Goal: Transaction & Acquisition: Obtain resource

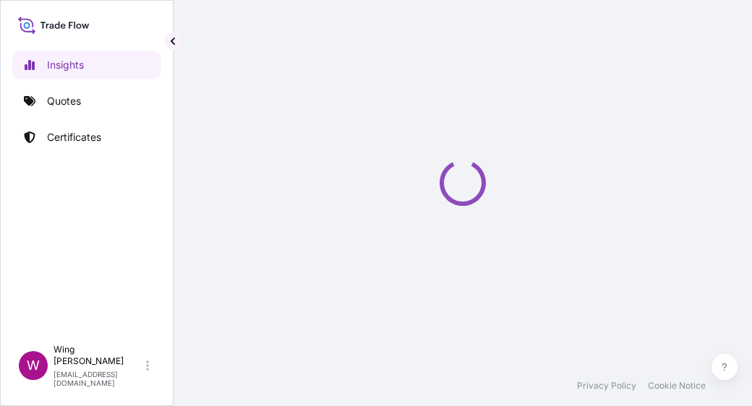
select select "2025"
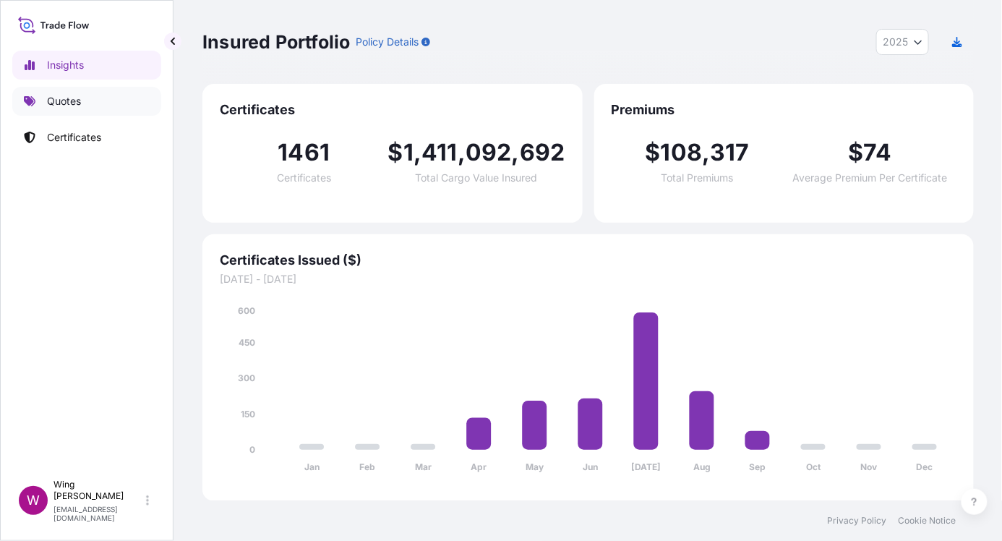
click at [64, 98] on p "Quotes" at bounding box center [64, 101] width 34 height 14
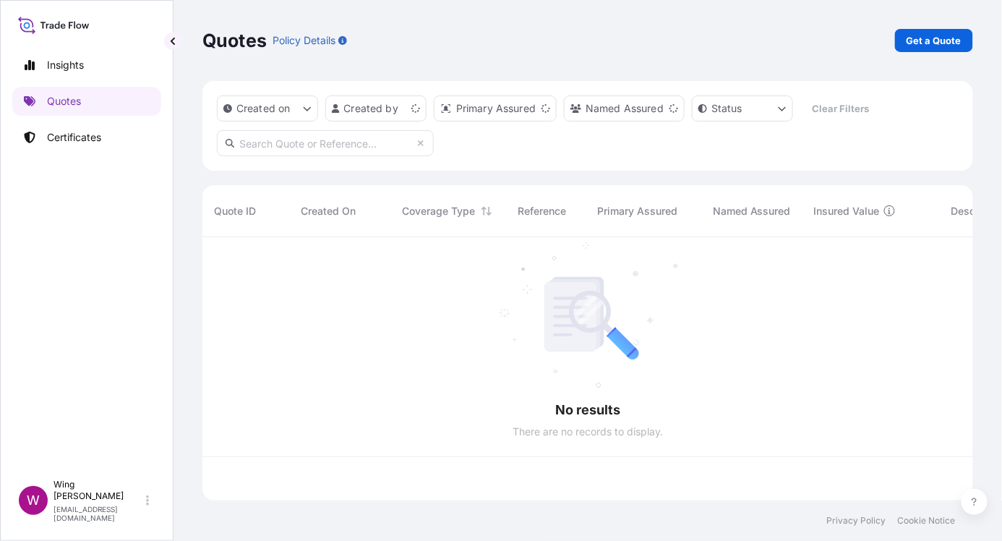
scroll to position [257, 756]
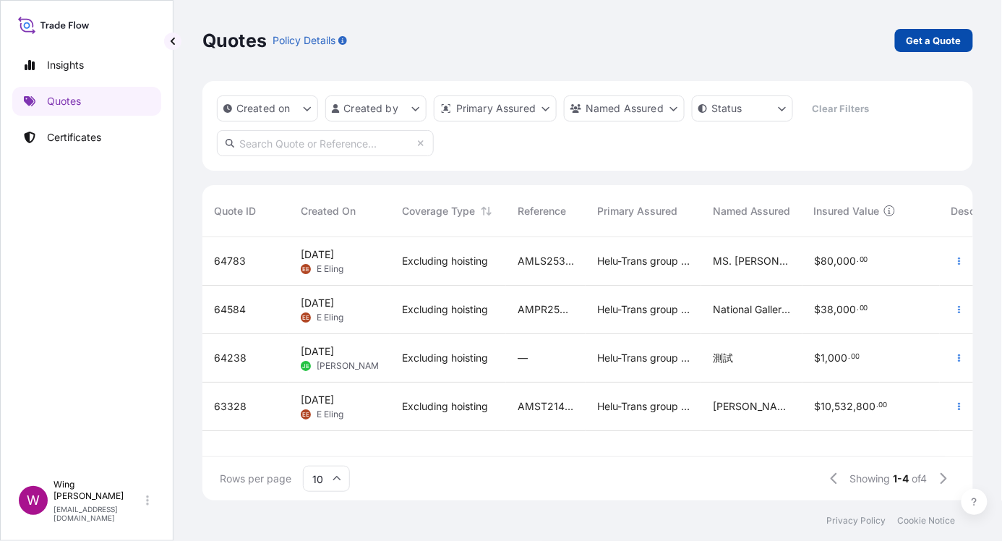
click at [751, 43] on p "Get a Quote" at bounding box center [934, 40] width 55 height 14
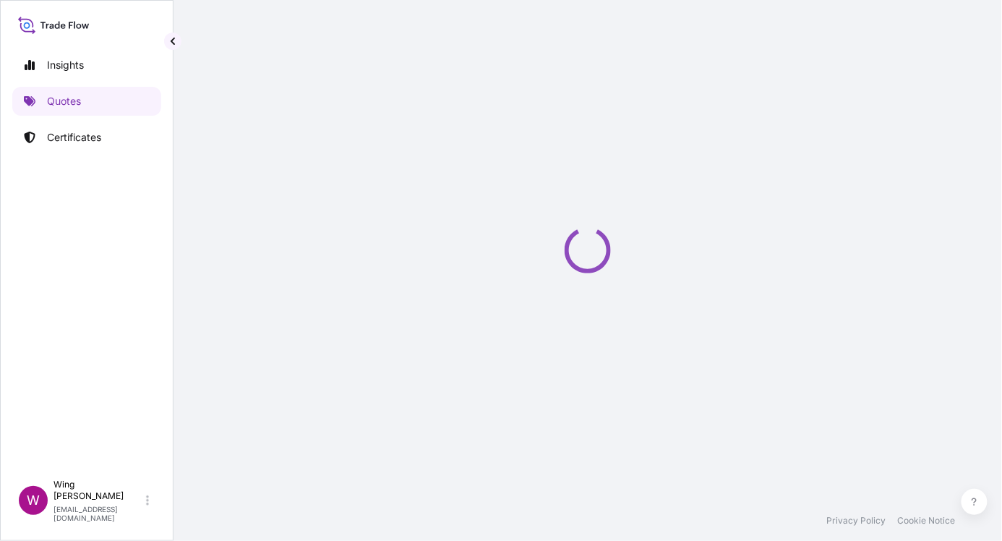
scroll to position [23, 0]
select select "AIR"
select select "27"
select select "Transit"
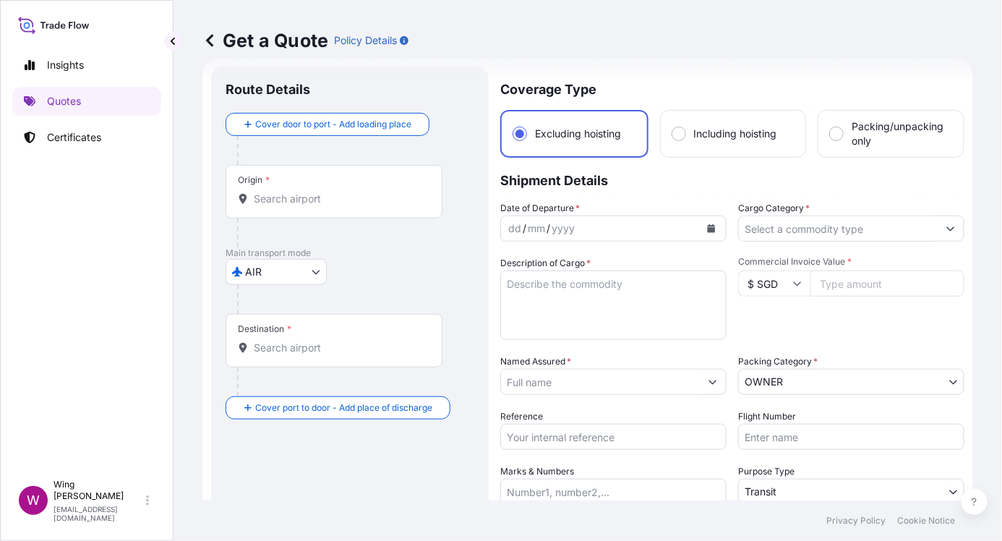
click at [283, 195] on input "Origin *" at bounding box center [339, 199] width 171 height 14
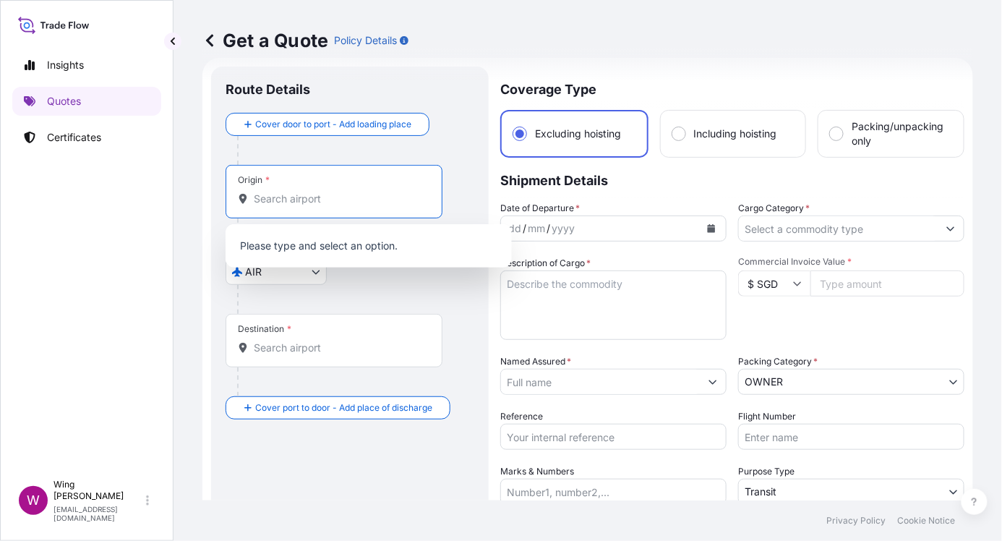
click at [262, 286] on div at bounding box center [355, 299] width 237 height 29
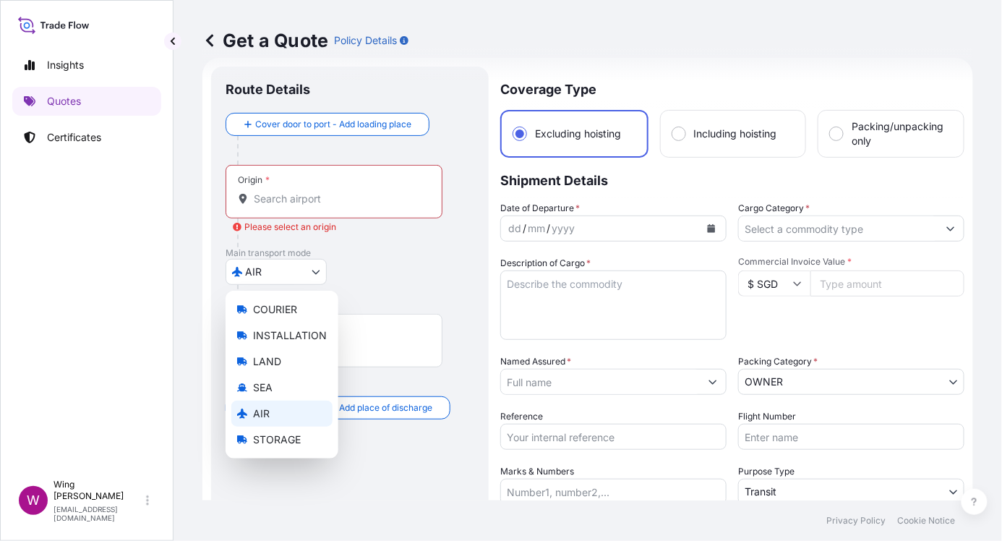
click at [260, 271] on body "0 options available. Insights Quotes Certificates W Wing Lee [EMAIL_ADDRESS][DO…" at bounding box center [501, 270] width 1002 height 541
click at [271, 269] on body "0 options available. Insights Quotes Certificates W Wing Lee [EMAIL_ADDRESS][DO…" at bounding box center [501, 270] width 1002 height 541
click at [275, 406] on span "STORAGE" at bounding box center [277, 439] width 48 height 14
select select "STORAGE"
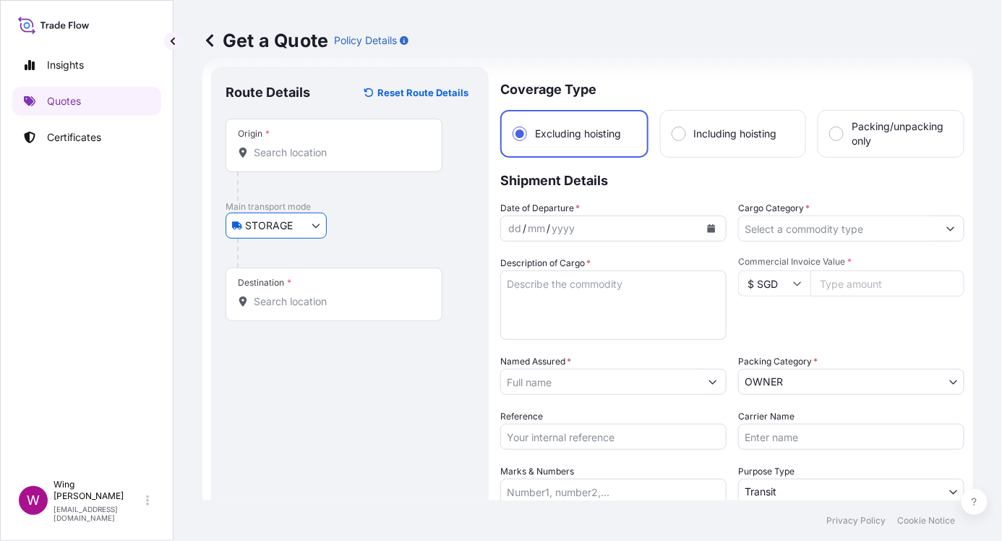
click at [302, 160] on div "Origin *" at bounding box center [334, 145] width 217 height 53
click at [302, 160] on input "Origin *" at bounding box center [339, 152] width 171 height 14
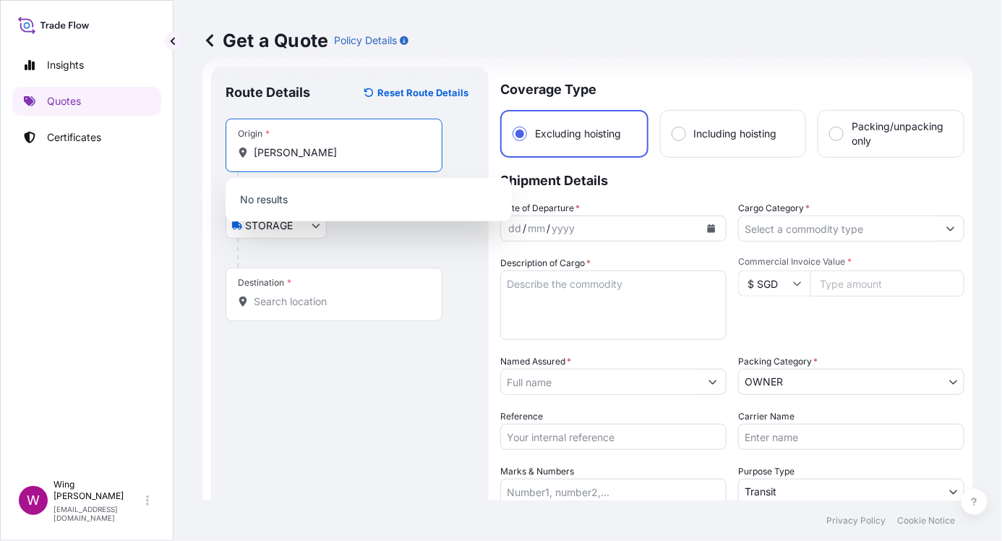
type input "竹人弓土"
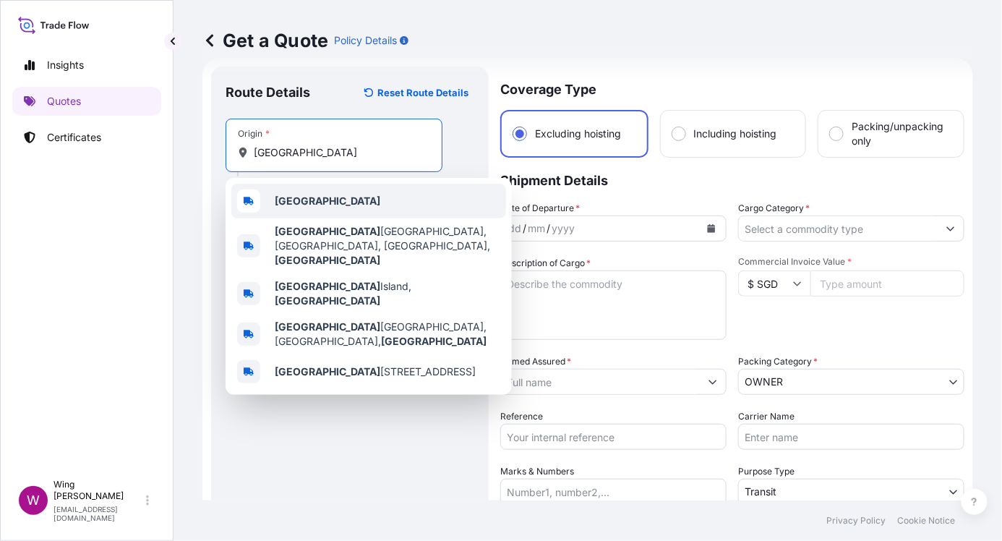
click at [294, 200] on b "[GEOGRAPHIC_DATA]" at bounding box center [328, 200] width 106 height 12
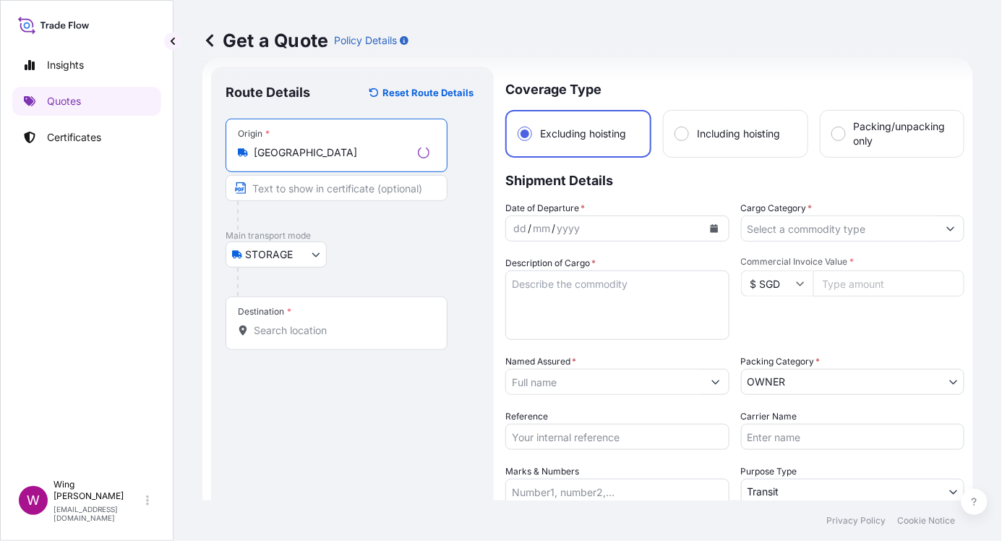
type input "[GEOGRAPHIC_DATA]"
click at [322, 324] on input "Destination *" at bounding box center [342, 330] width 176 height 14
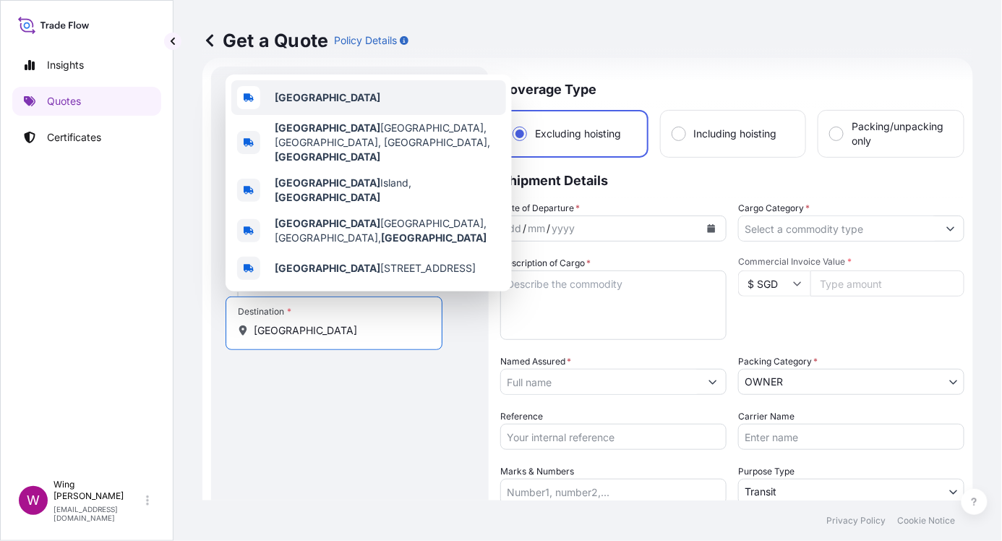
click at [342, 115] on div "[GEOGRAPHIC_DATA]" at bounding box center [368, 97] width 275 height 35
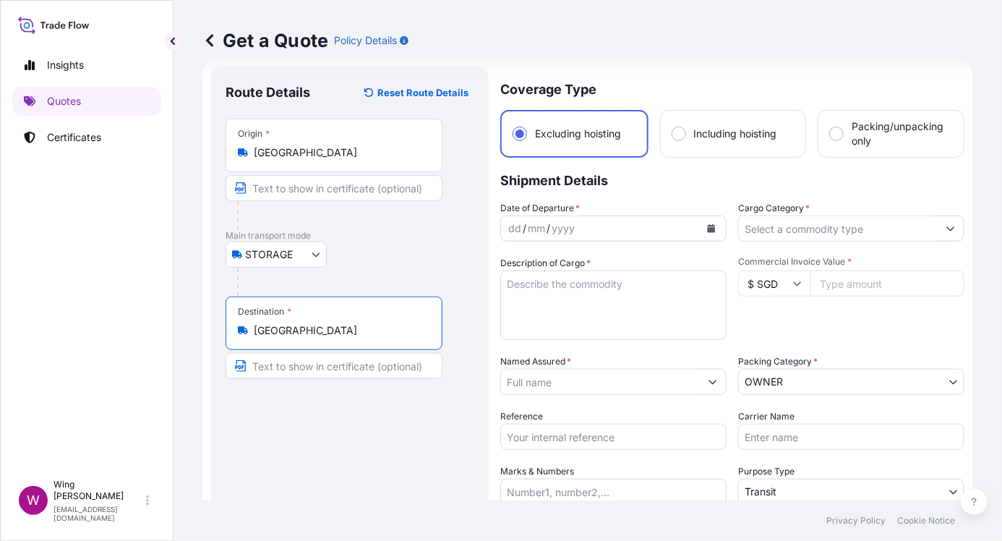
type input "[GEOGRAPHIC_DATA]"
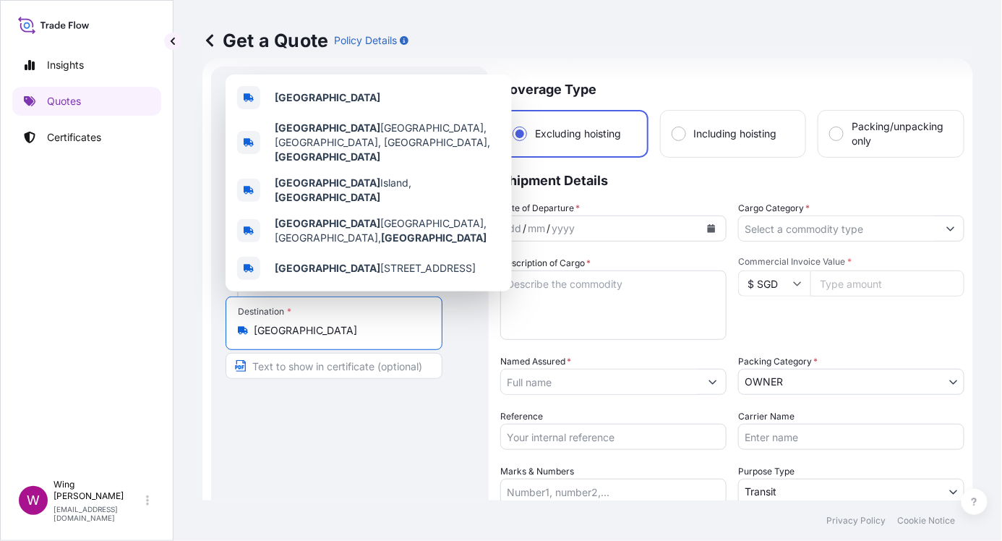
click at [299, 288] on div "[GEOGRAPHIC_DATA] [GEOGRAPHIC_DATA], [GEOGRAPHIC_DATA], [GEOGRAPHIC_DATA], [GEO…" at bounding box center [369, 182] width 286 height 217
click at [708, 231] on icon "Calendar" at bounding box center [712, 228] width 8 height 9
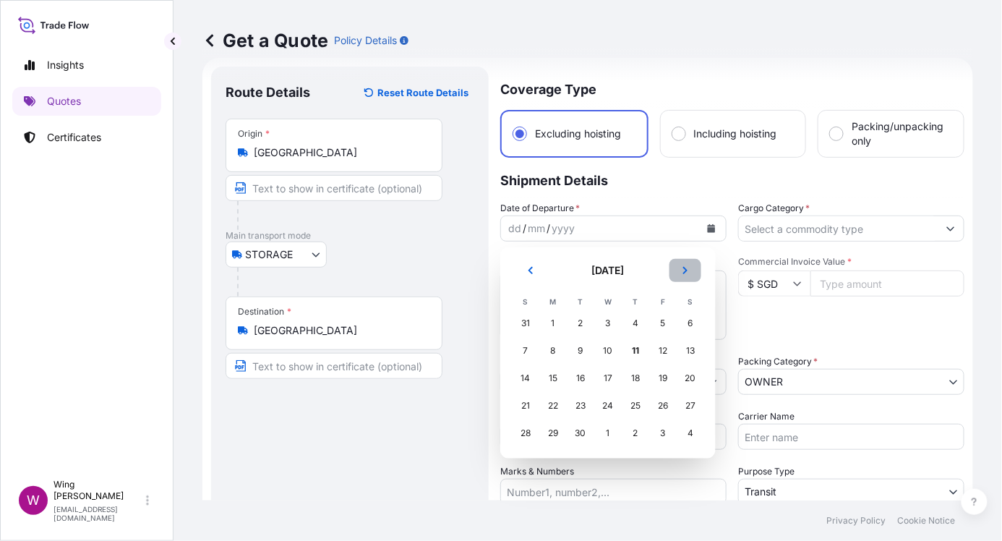
click at [684, 269] on icon "Next" at bounding box center [685, 270] width 9 height 9
click at [600, 322] on div "1" at bounding box center [608, 323] width 26 height 26
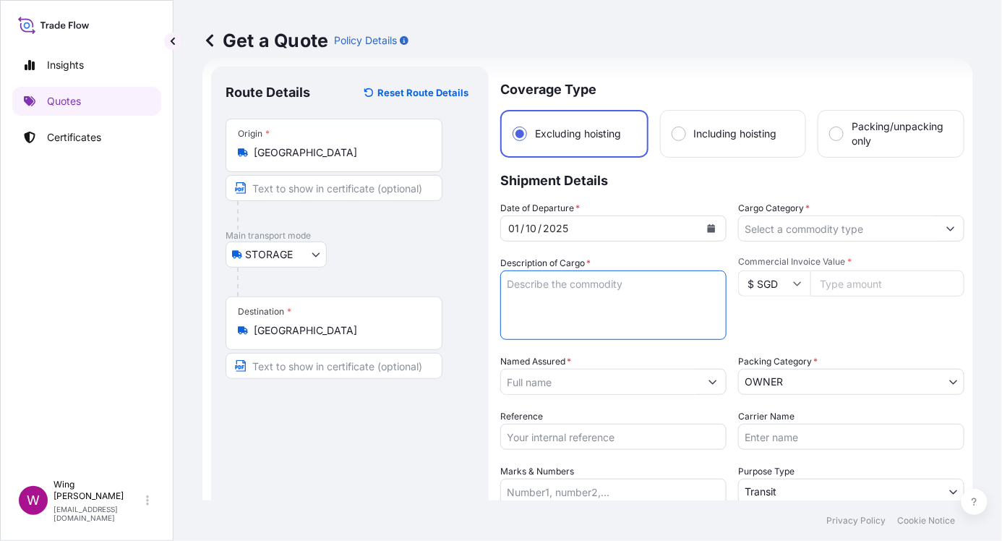
click at [693, 284] on textarea "Description of Cargo *" at bounding box center [613, 304] width 226 height 69
click at [352, 247] on div "STORAGE COURIER INSTALLATION LAND SEA AIR STORAGE" at bounding box center [350, 254] width 249 height 26
click at [332, 406] on div "Route Details Reset Route Details Place of loading Road / [GEOGRAPHIC_DATA] / I…" at bounding box center [350, 367] width 249 height 572
click at [272, 406] on div "Route Details Reset Route Details Place of loading Road / [GEOGRAPHIC_DATA] / I…" at bounding box center [350, 367] width 249 height 572
click at [604, 302] on textarea "Description of Cargo *" at bounding box center [613, 304] width 226 height 69
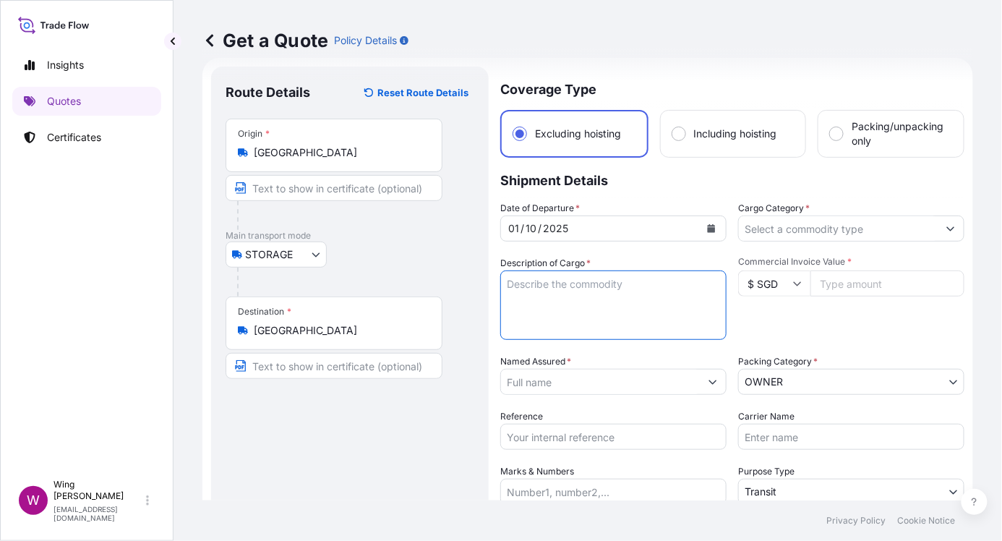
paste textarea "[PERSON_NAME], Agree For Your Mind To Be Free, Acrylic, ink, collage, enamel an…"
type textarea "[PERSON_NAME], Agree For Your Mind To Be Free, Acrylic, ink, collage, enamel an…"
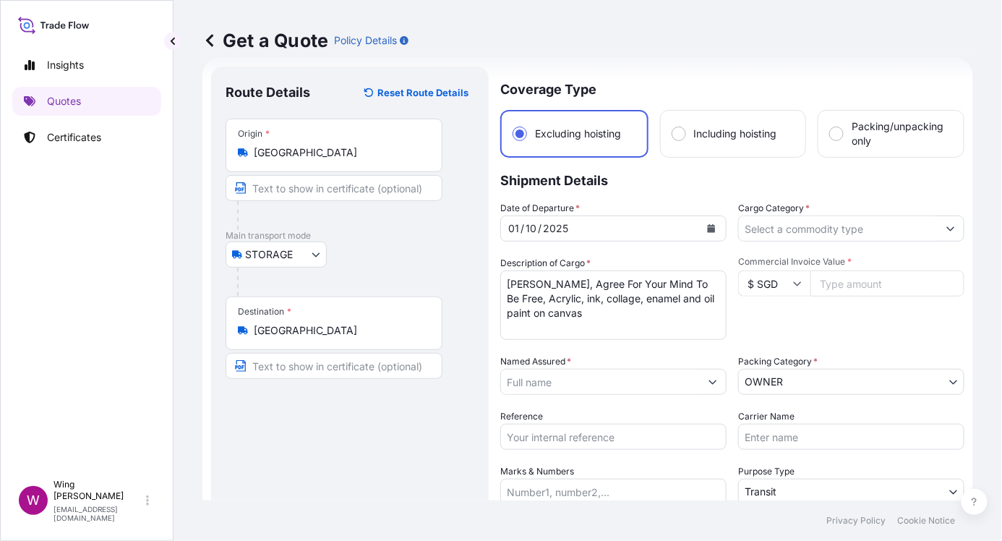
click at [325, 406] on div "Route Details Reset Route Details Place of loading Road / [GEOGRAPHIC_DATA] / I…" at bounding box center [350, 367] width 249 height 572
click at [751, 285] on input "$ SGD" at bounding box center [774, 283] width 72 height 26
click at [751, 398] on div "$ USD" at bounding box center [767, 383] width 61 height 27
type input "$ USD"
click at [751, 281] on input "Commercial Invoice Value *" at bounding box center [887, 283] width 154 height 26
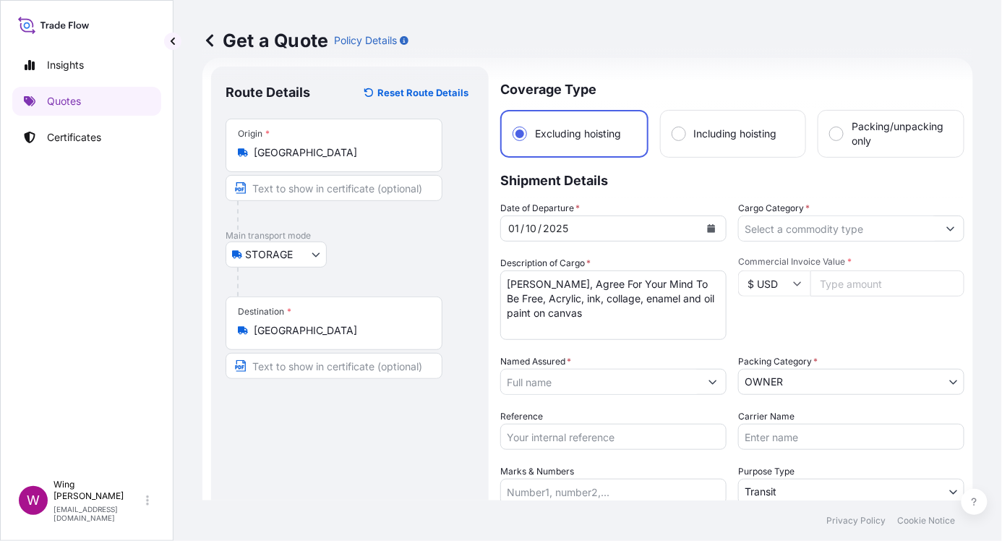
paste input "112500.00"
type input "112500.00"
click at [338, 403] on div "Route Details Reset Route Details Place of loading Road / [GEOGRAPHIC_DATA] / I…" at bounding box center [350, 367] width 249 height 572
click at [379, 406] on div "Route Details Reset Route Details Place of loading Road / [GEOGRAPHIC_DATA] / I…" at bounding box center [350, 367] width 249 height 572
click at [269, 406] on div "Route Details Reset Route Details Place of loading Road / [GEOGRAPHIC_DATA] / I…" at bounding box center [350, 367] width 249 height 572
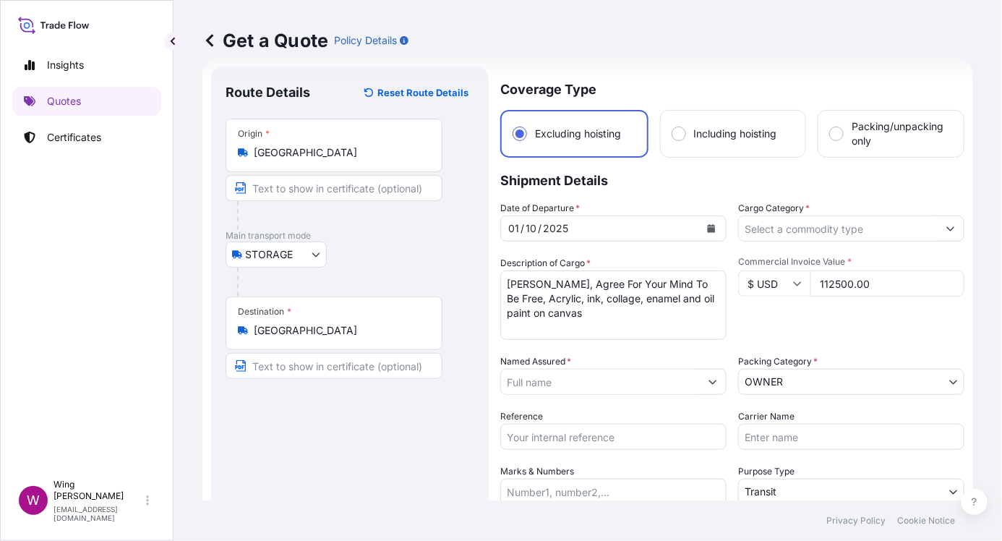
click at [284, 406] on div "Route Details Reset Route Details Place of loading Road / [GEOGRAPHIC_DATA] / I…" at bounding box center [350, 367] width 249 height 572
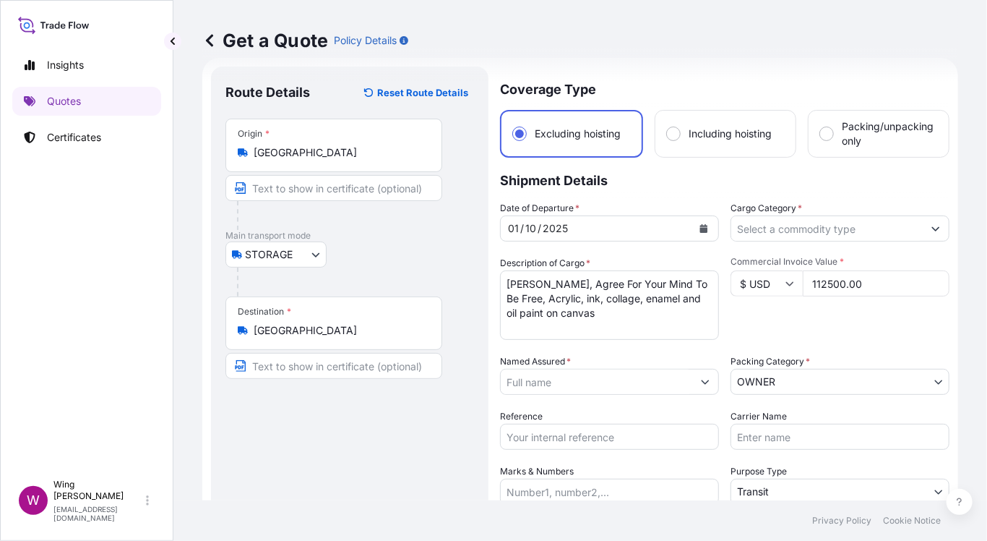
click at [550, 385] on input "Named Assured *" at bounding box center [597, 382] width 192 height 26
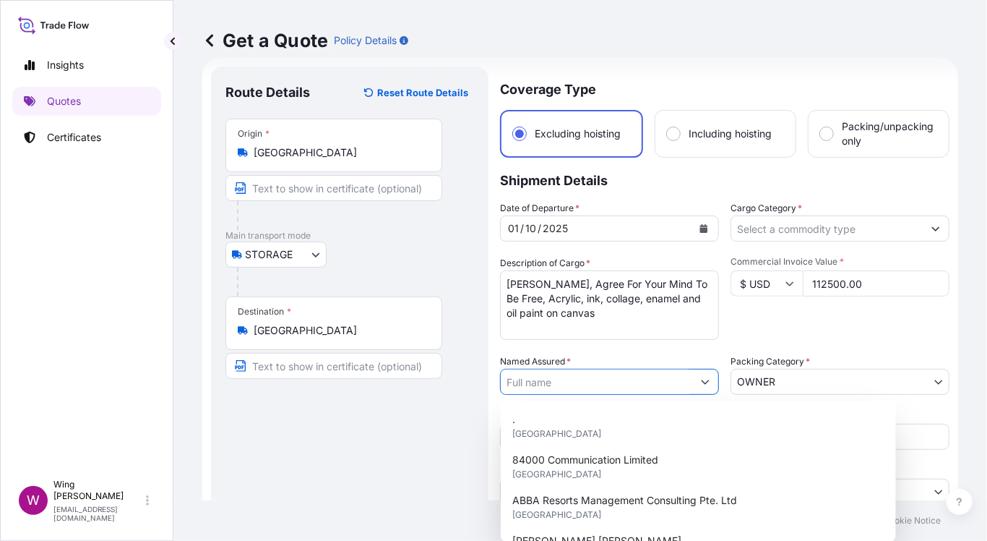
paste input "[PERSON_NAME] 1"
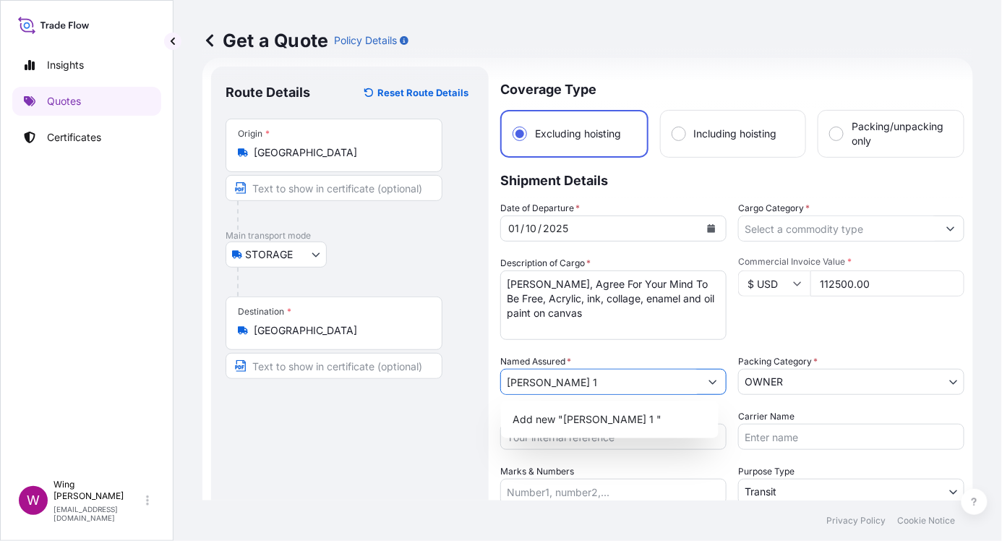
click at [415, 406] on div "Route Details Reset Route Details Place of loading Road / [GEOGRAPHIC_DATA] / I…" at bounding box center [350, 367] width 249 height 572
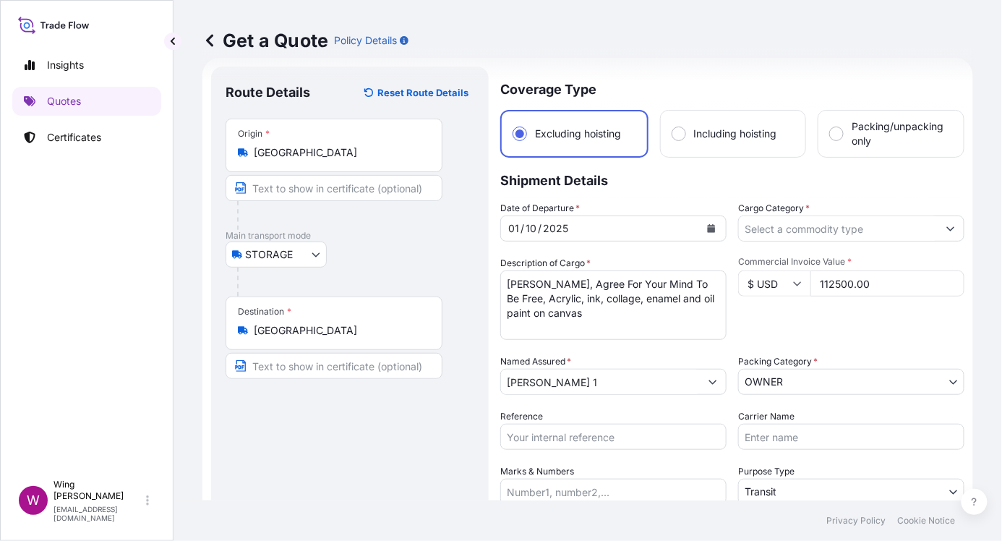
click at [620, 385] on input "[PERSON_NAME] 1" at bounding box center [600, 382] width 199 height 26
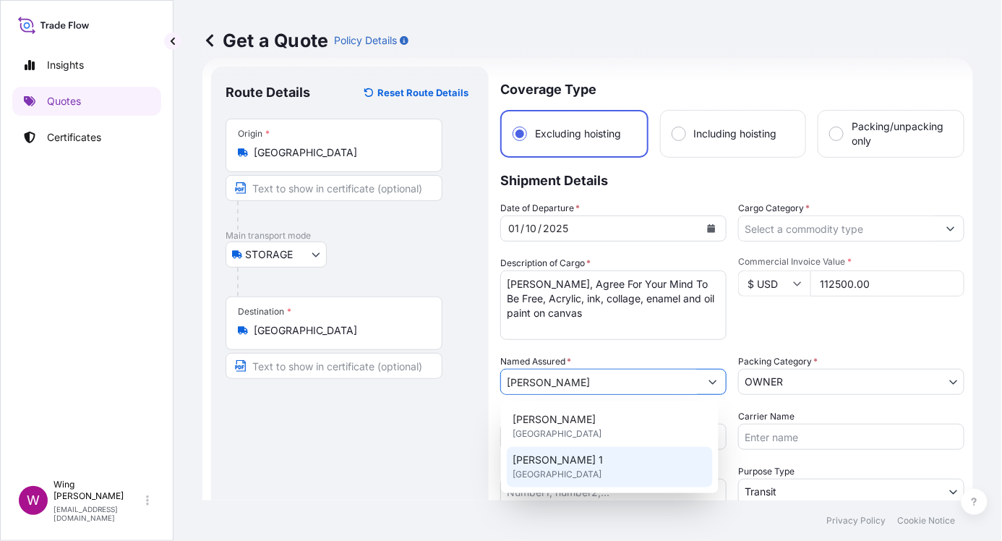
click at [594, 406] on div "[PERSON_NAME] 1 [GEOGRAPHIC_DATA]" at bounding box center [610, 467] width 206 height 40
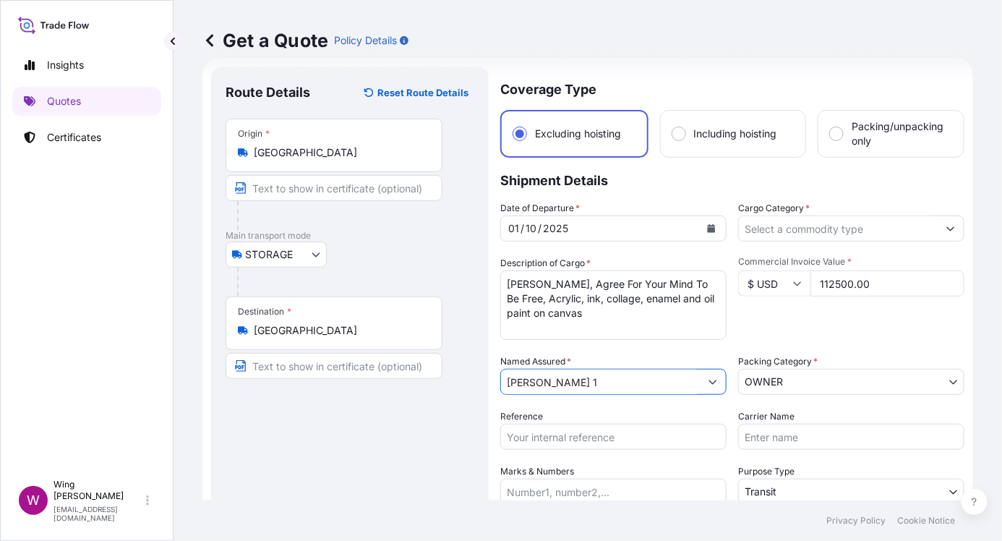
type input "[PERSON_NAME] 1"
click at [328, 406] on div "Route Details Reset Route Details Place of loading Road / [GEOGRAPHIC_DATA] / I…" at bounding box center [350, 367] width 249 height 572
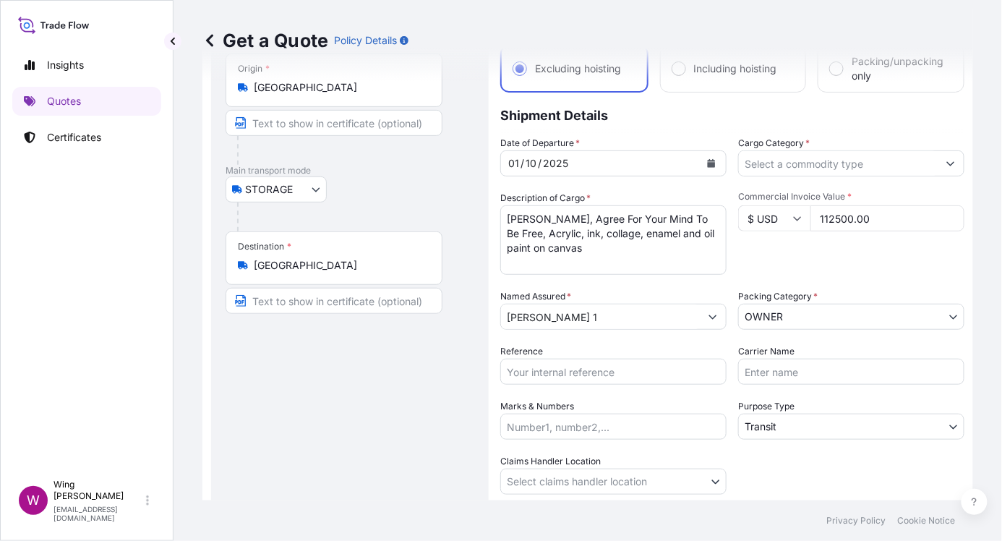
scroll to position [119, 0]
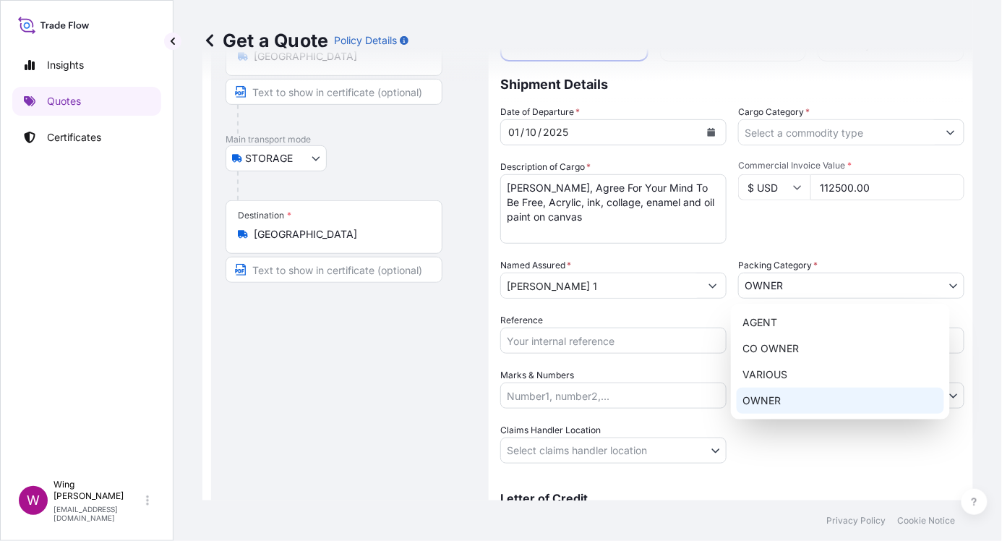
click at [751, 282] on body "Insights Quotes Certificates W Wing Lee [EMAIL_ADDRESS][DOMAIN_NAME] Get a Quot…" at bounding box center [501, 270] width 1002 height 541
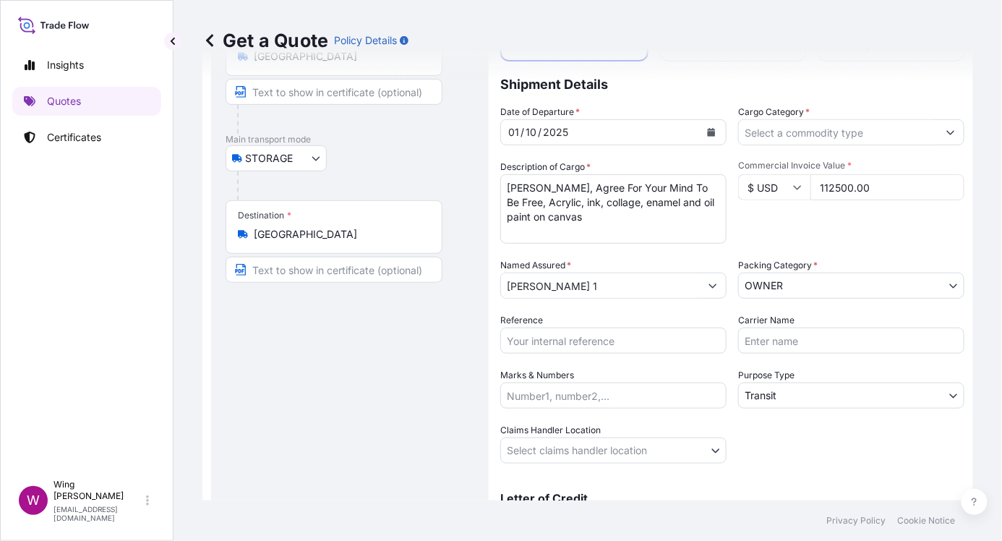
click at [278, 401] on div "Route Details Reset Route Details Place of loading Road / [GEOGRAPHIC_DATA] / I…" at bounding box center [350, 271] width 249 height 572
click at [584, 338] on input "Reference" at bounding box center [613, 340] width 226 height 26
paste input "AMST218959HDHD"
type input "AMST218959HDHD"
click at [751, 390] on body "Insights Quotes Certificates W Wing Lee [EMAIL_ADDRESS][DOMAIN_NAME] Get a Quot…" at bounding box center [501, 270] width 1002 height 541
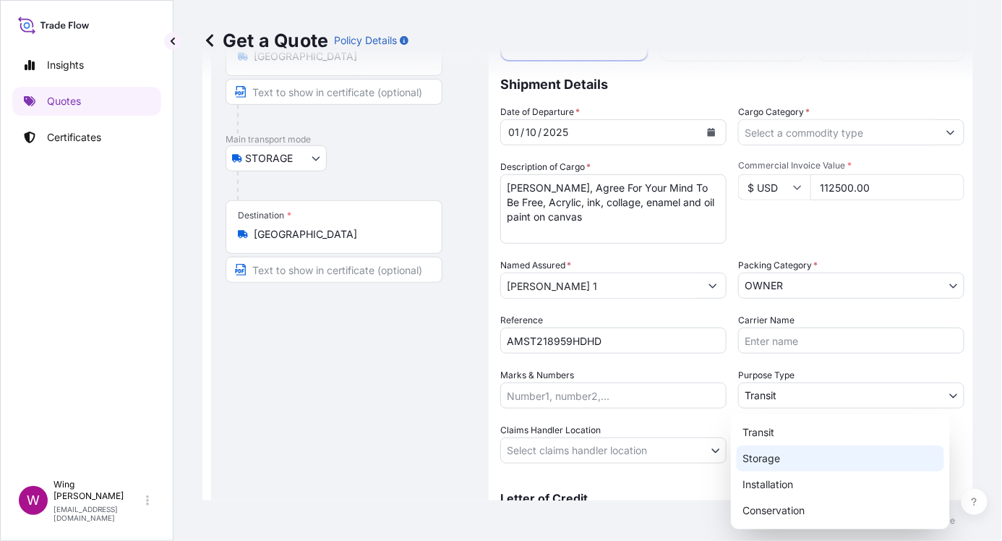
click at [751, 406] on div "Storage" at bounding box center [840, 458] width 207 height 26
select select "Storage"
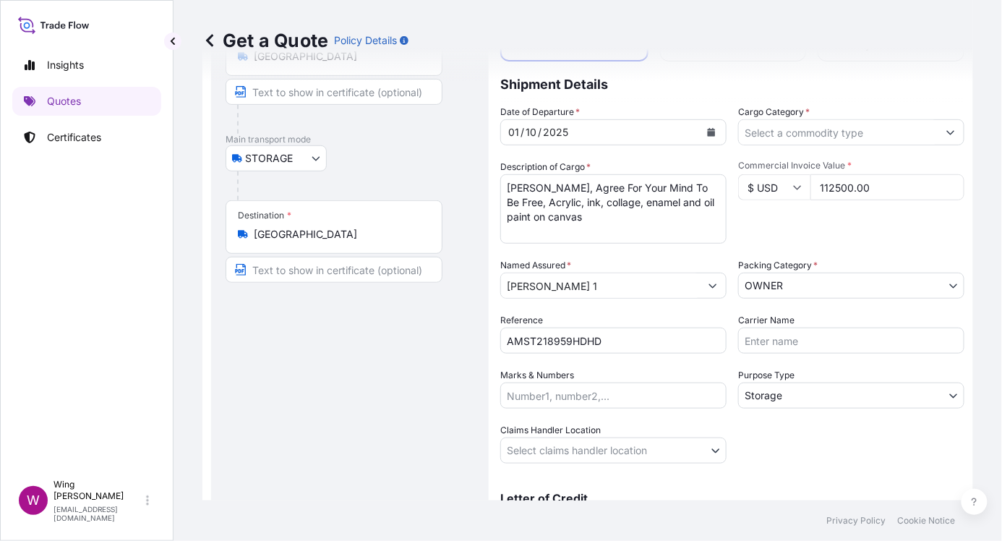
click at [377, 406] on div "Route Details Reset Route Details Place of loading Road / [GEOGRAPHIC_DATA] / I…" at bounding box center [350, 271] width 249 height 572
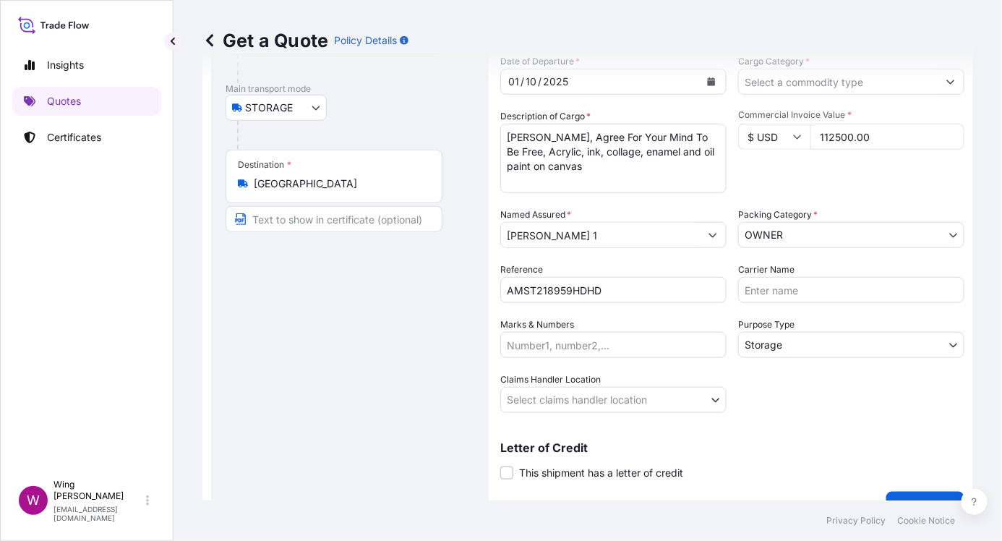
scroll to position [197, 0]
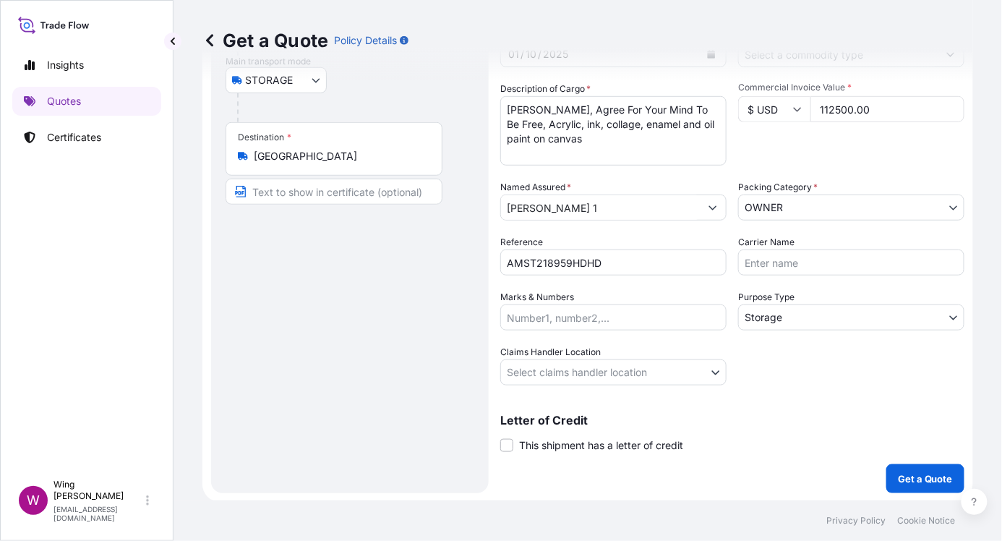
click at [534, 372] on body "Insights Quotes Certificates W Wing Lee [EMAIL_ADDRESS][DOMAIN_NAME] Get a Quot…" at bounding box center [501, 270] width 1002 height 541
click at [528, 368] on body "Insights Quotes Certificates W Wing Lee [EMAIL_ADDRESS][DOMAIN_NAME] Get a Quot…" at bounding box center [501, 270] width 1002 height 541
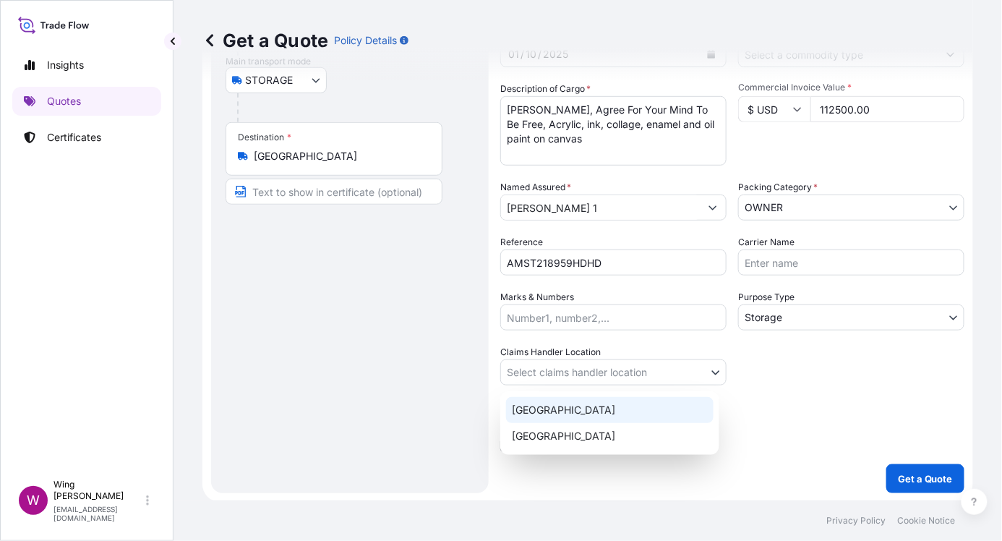
click at [530, 406] on div "[GEOGRAPHIC_DATA]" at bounding box center [609, 410] width 207 height 26
select select "[GEOGRAPHIC_DATA]"
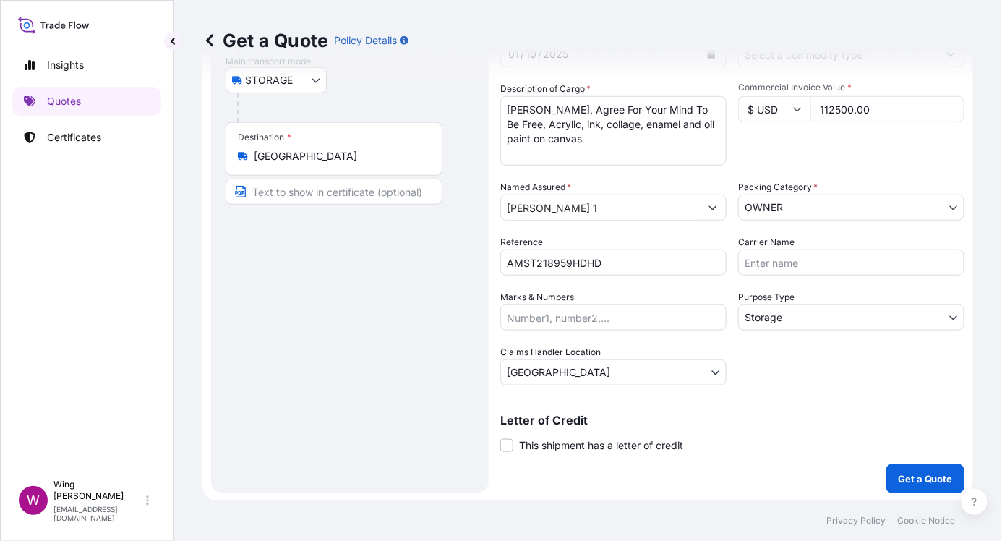
click at [405, 406] on div "Route Details Reset Route Details Place of loading Road / [GEOGRAPHIC_DATA] / I…" at bounding box center [350, 193] width 249 height 572
click at [513, 406] on label "This shipment has a letter of credit" at bounding box center [591, 444] width 183 height 15
click at [500, 406] on input "This shipment has a letter of credit" at bounding box center [500, 437] width 0 height 0
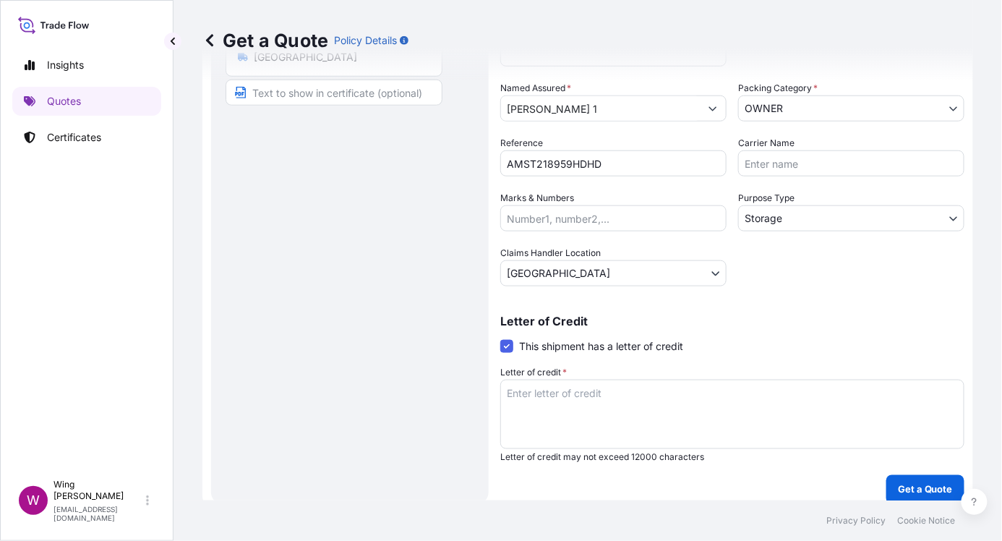
scroll to position [307, 0]
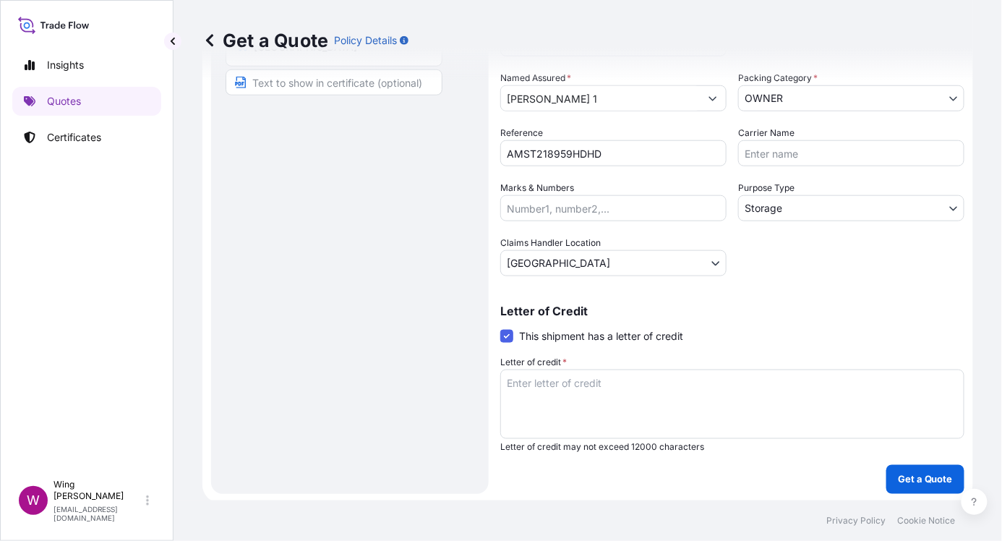
click at [549, 398] on textarea "Letter of credit *" at bounding box center [732, 403] width 464 height 69
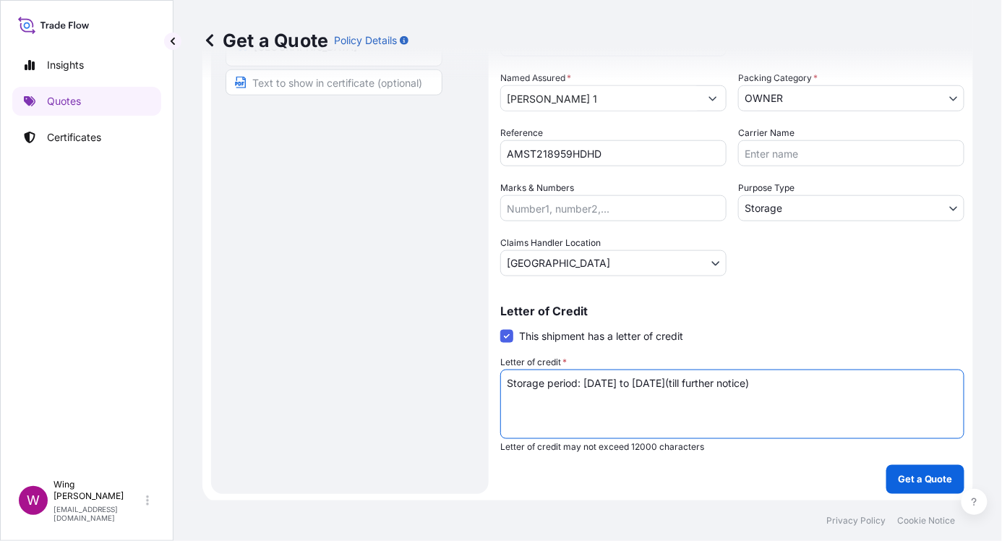
click at [712, 383] on textarea "Storage period: [DATE] to [DATE](till further notice)" at bounding box center [732, 403] width 464 height 69
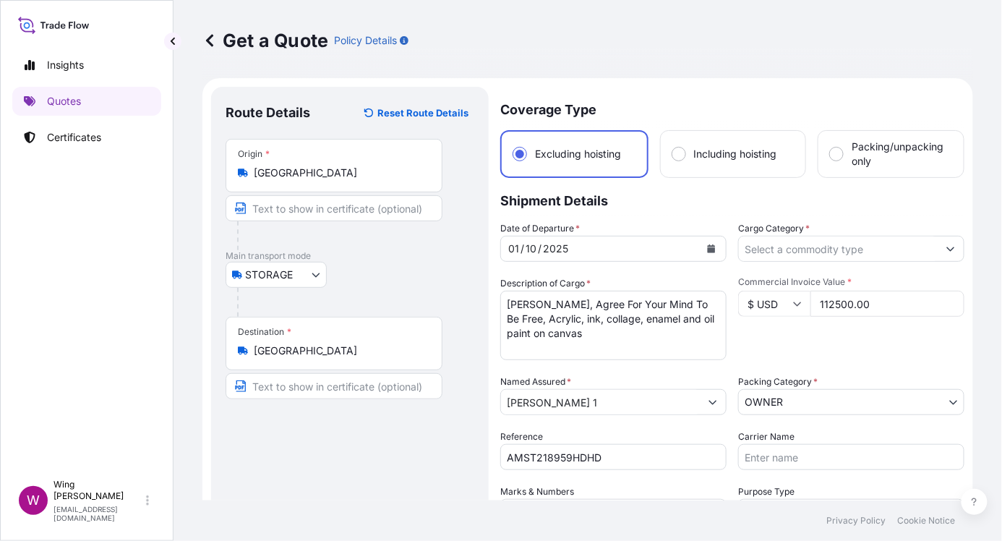
scroll to position [0, 0]
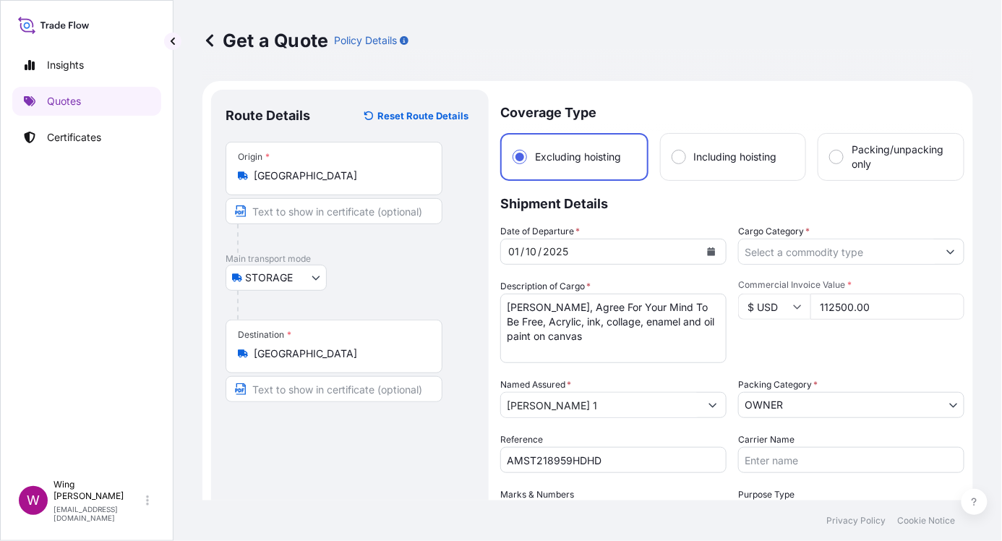
type textarea "Storage period: [DATE] to [DATE] (till further notice)"
click at [751, 246] on input "Cargo Category *" at bounding box center [838, 252] width 199 height 26
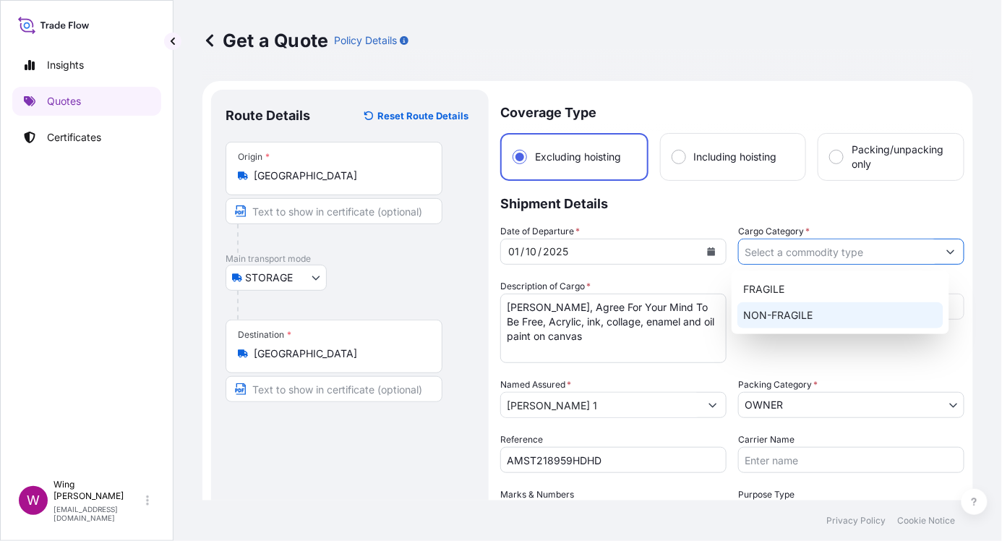
click at [751, 307] on div "NON-FRAGILE" at bounding box center [840, 315] width 206 height 26
type input "NON-FRAGILE"
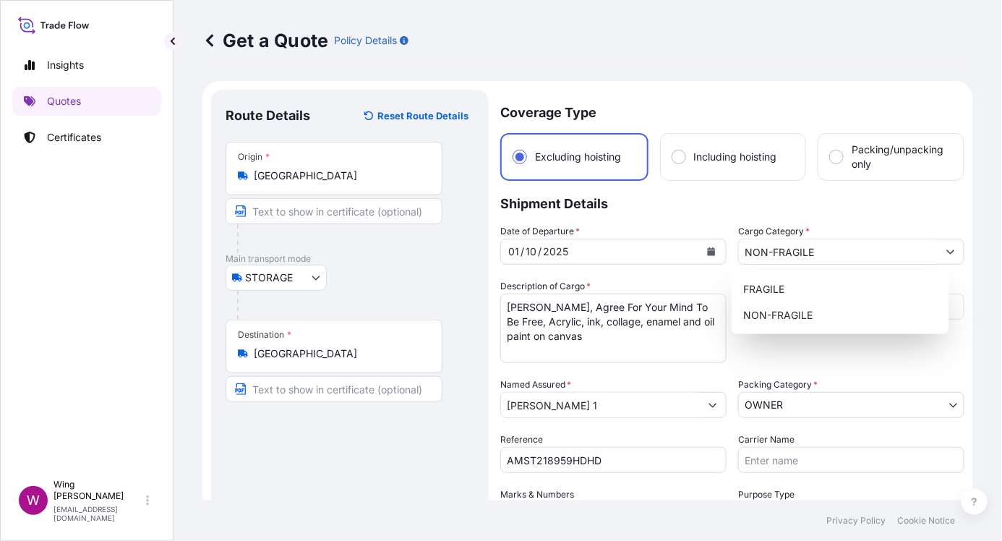
click at [362, 406] on div "Route Details Reset Route Details Place of loading Road / [GEOGRAPHIC_DATA] / I…" at bounding box center [350, 445] width 249 height 682
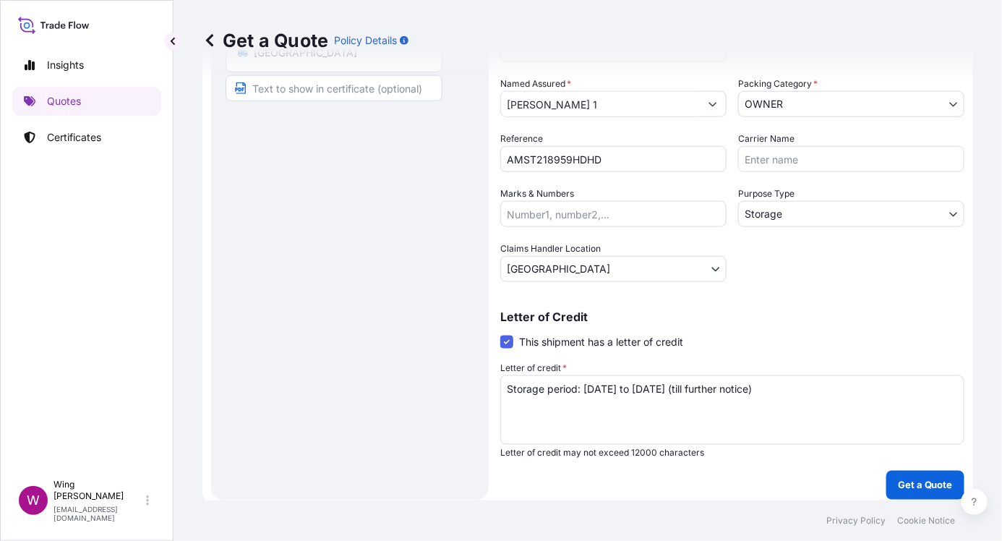
scroll to position [307, 0]
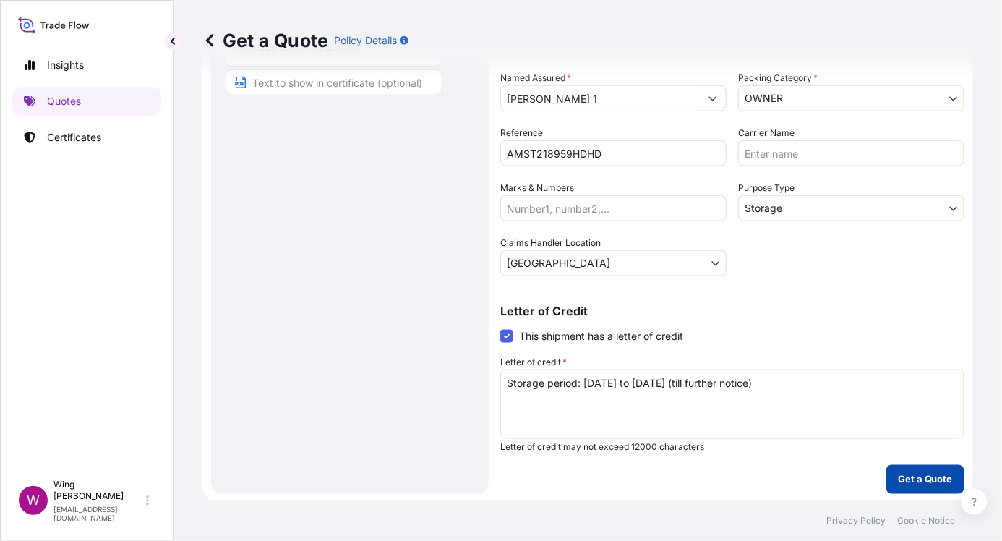
click at [751, 406] on p "Get a Quote" at bounding box center [925, 479] width 55 height 14
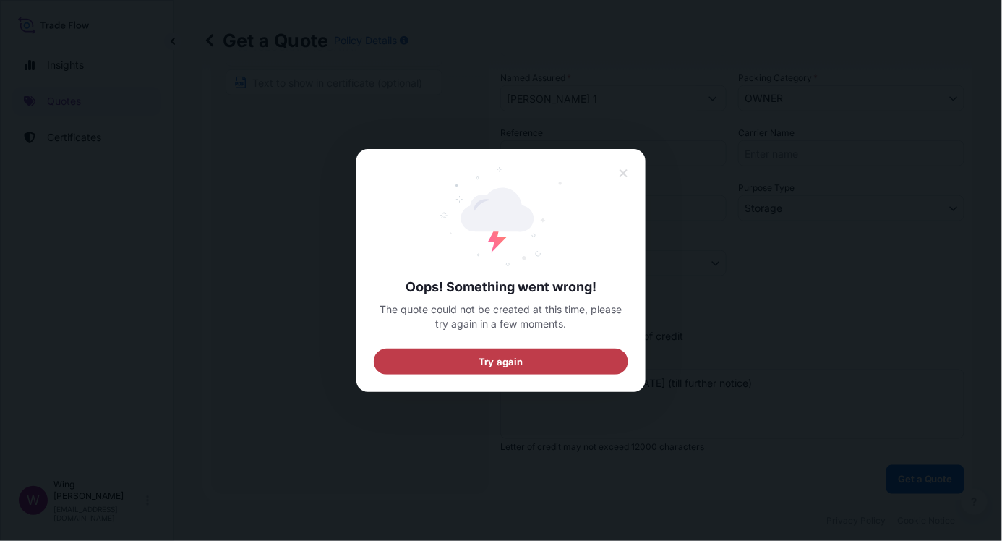
click at [513, 366] on span "Try again" at bounding box center [501, 361] width 44 height 14
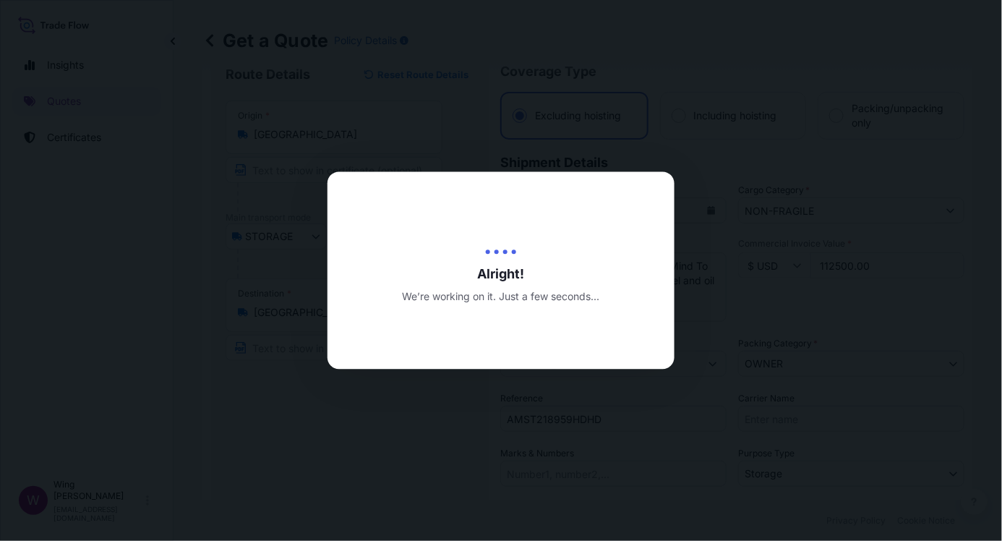
scroll to position [23, 0]
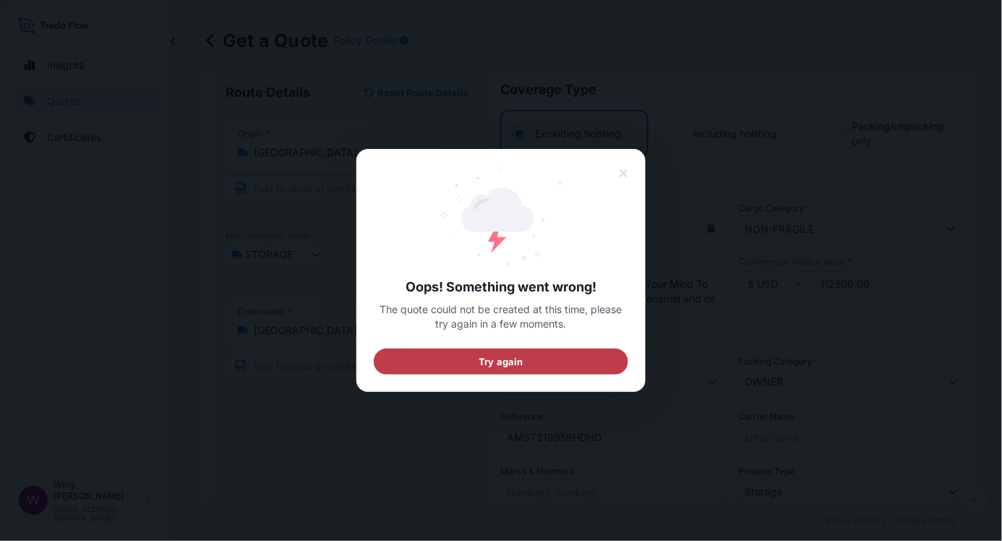
click at [530, 363] on button "Try again" at bounding box center [501, 361] width 254 height 26
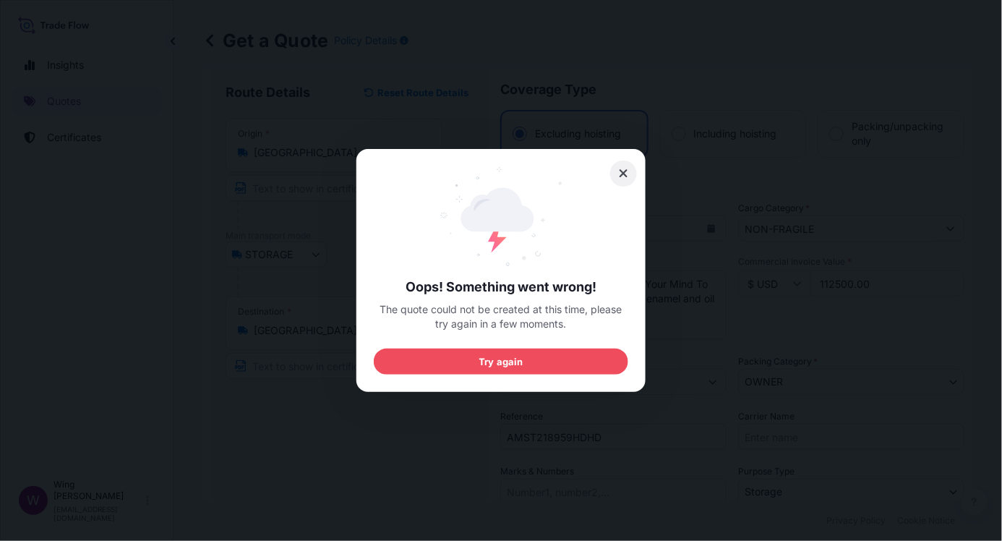
click at [628, 174] on button at bounding box center [623, 173] width 27 height 26
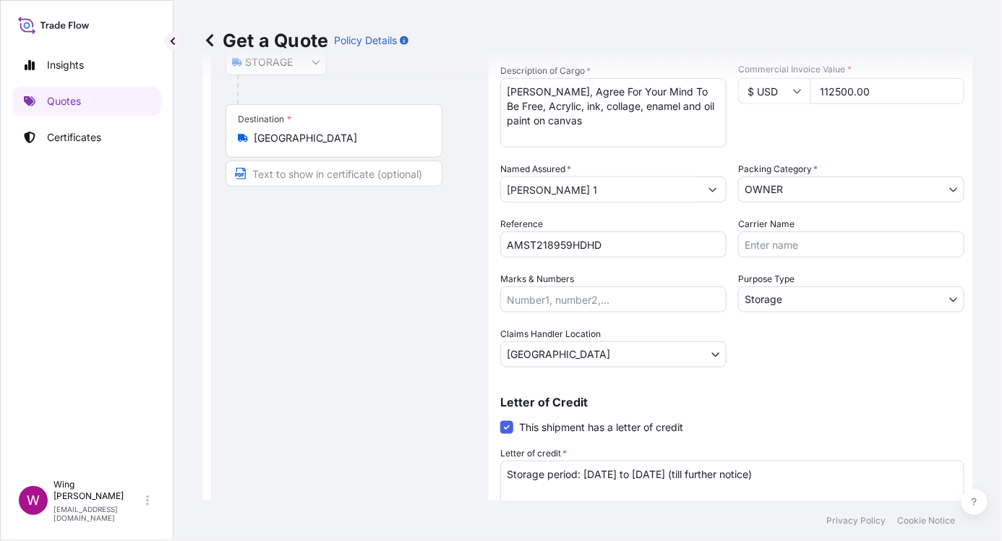
scroll to position [307, 0]
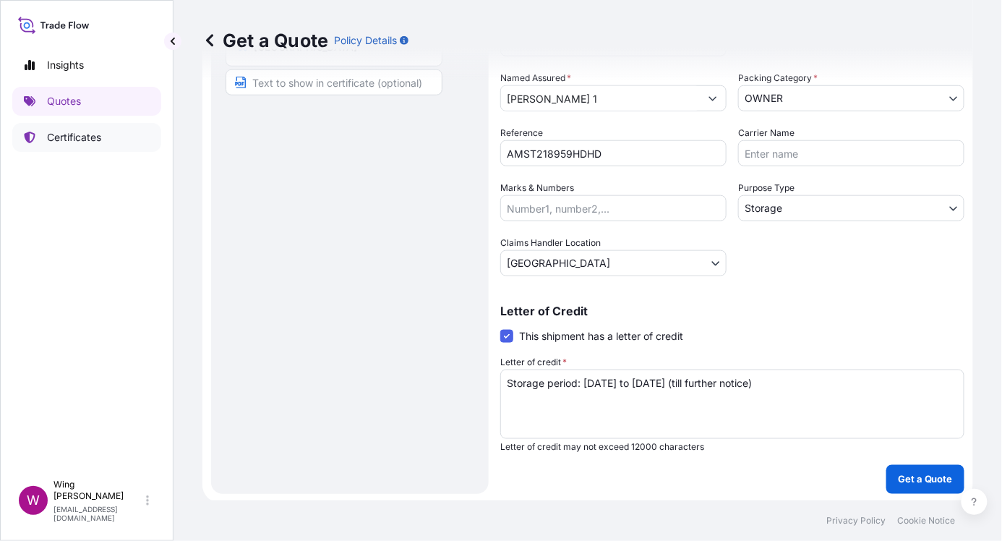
click at [72, 136] on p "Certificates" at bounding box center [74, 137] width 54 height 14
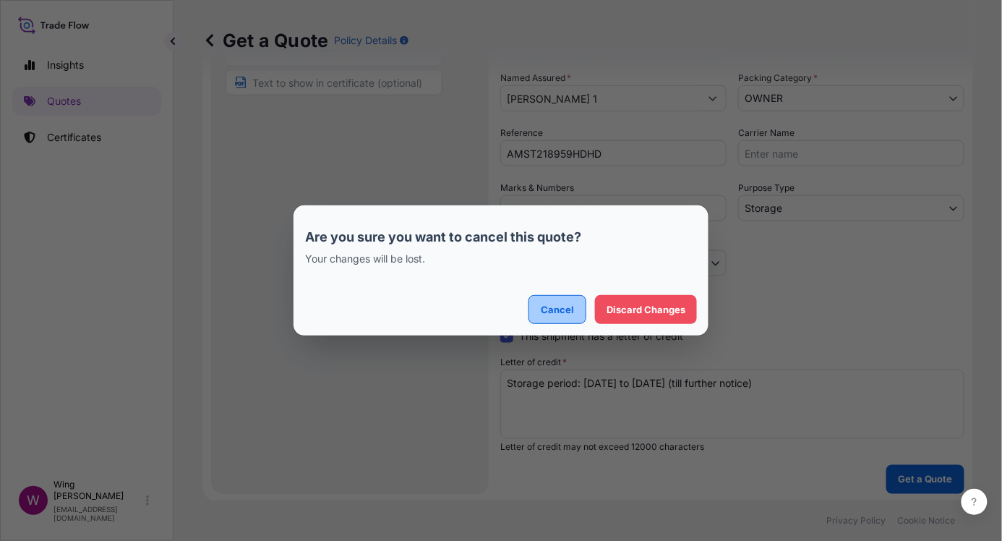
click at [551, 315] on p "Cancel" at bounding box center [557, 309] width 33 height 14
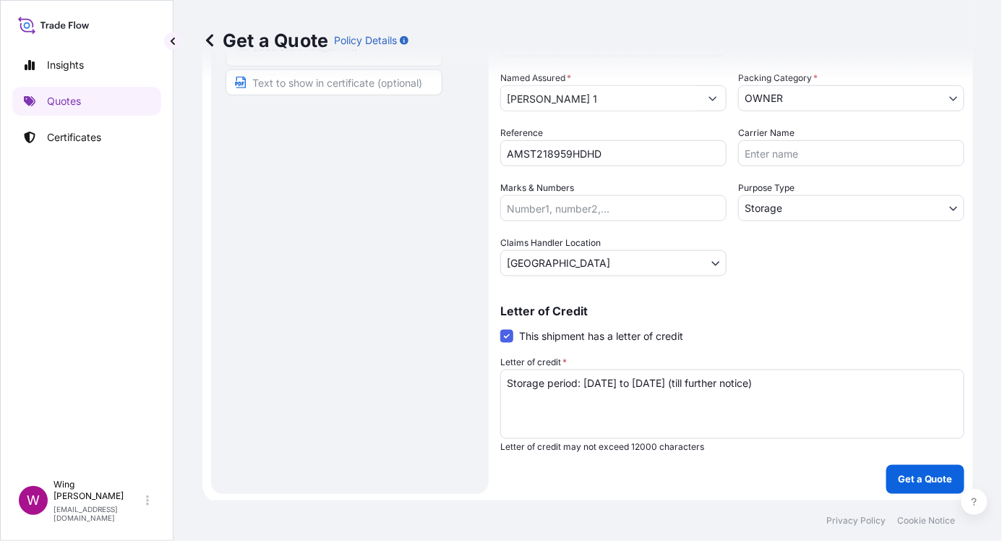
click at [304, 286] on div "Route Details Reset Route Details Place of loading Road / [GEOGRAPHIC_DATA] / I…" at bounding box center [350, 139] width 249 height 682
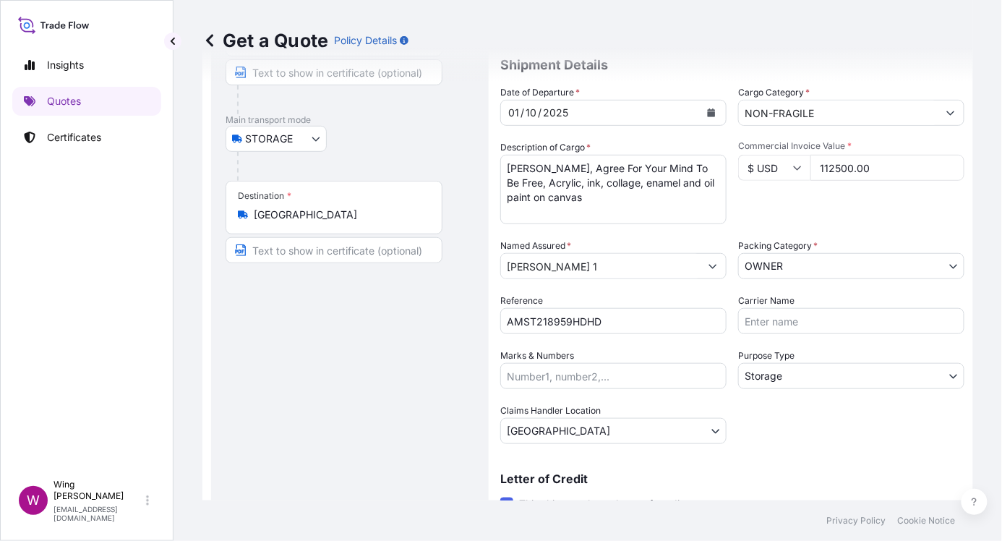
scroll to position [113, 0]
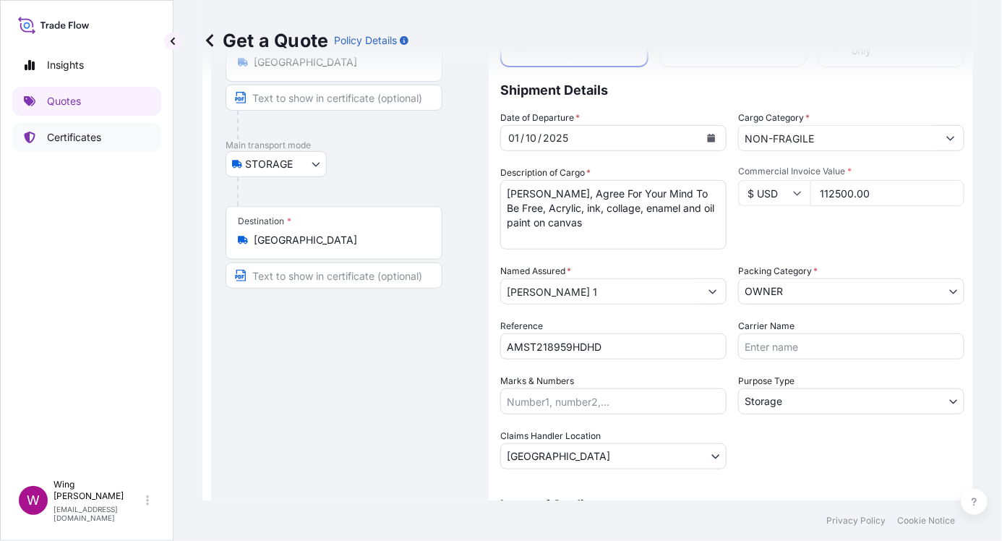
click at [93, 137] on p "Certificates" at bounding box center [74, 137] width 54 height 14
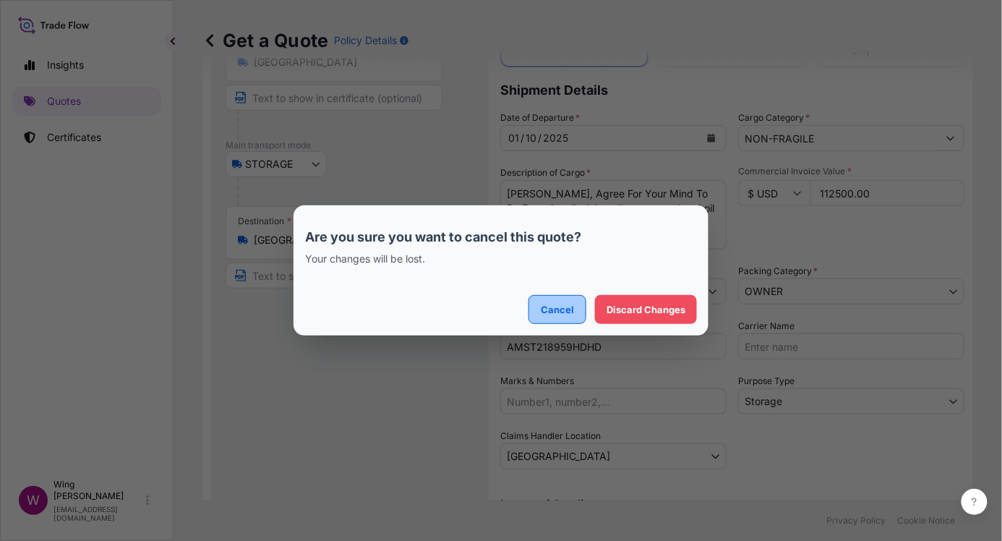
click at [569, 312] on p "Cancel" at bounding box center [557, 309] width 33 height 14
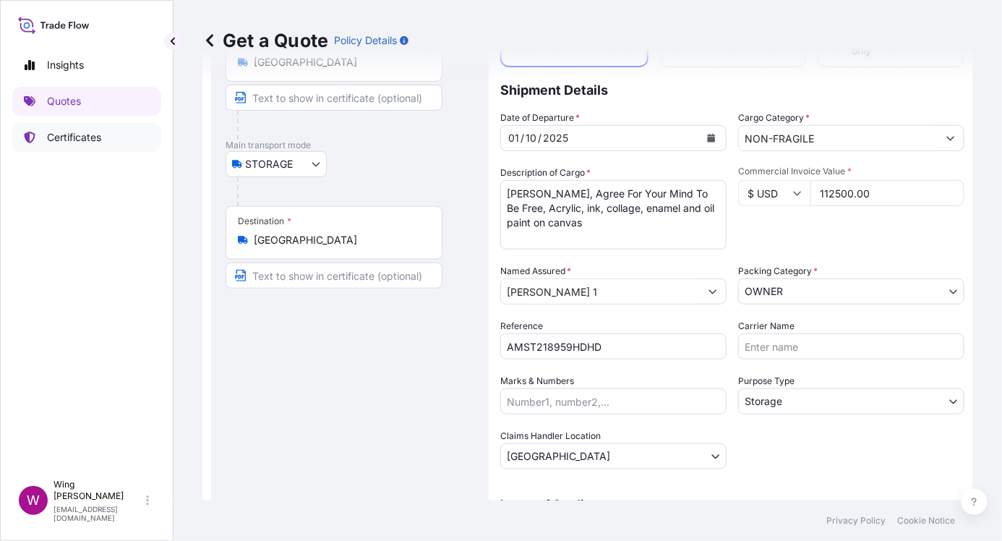
click at [66, 134] on p "Certificates" at bounding box center [74, 137] width 54 height 14
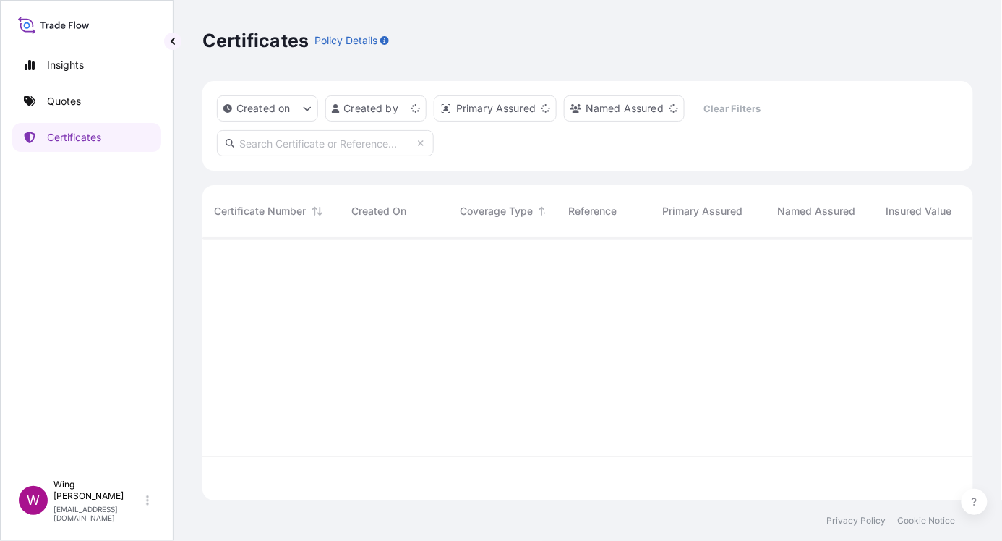
scroll to position [257, 756]
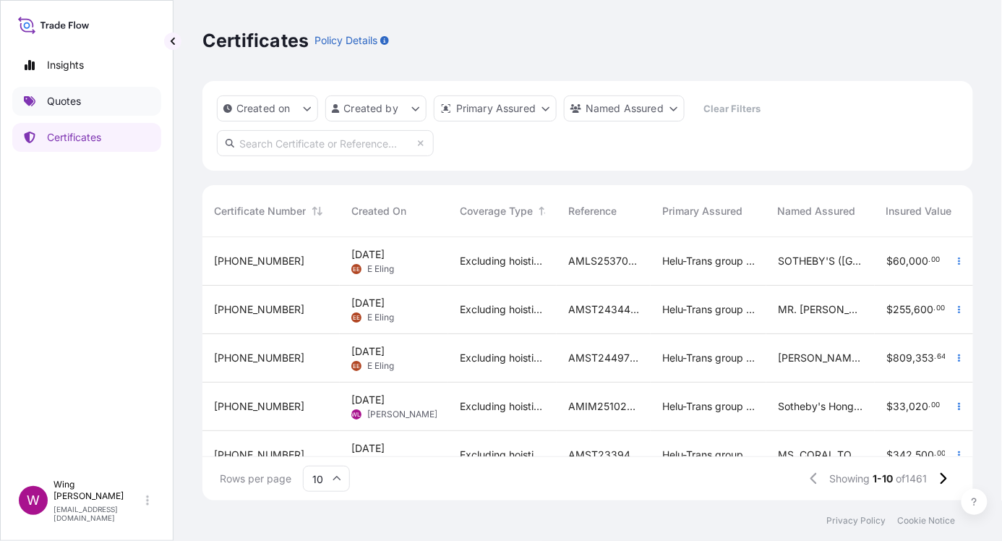
click at [56, 96] on p "Quotes" at bounding box center [64, 101] width 34 height 14
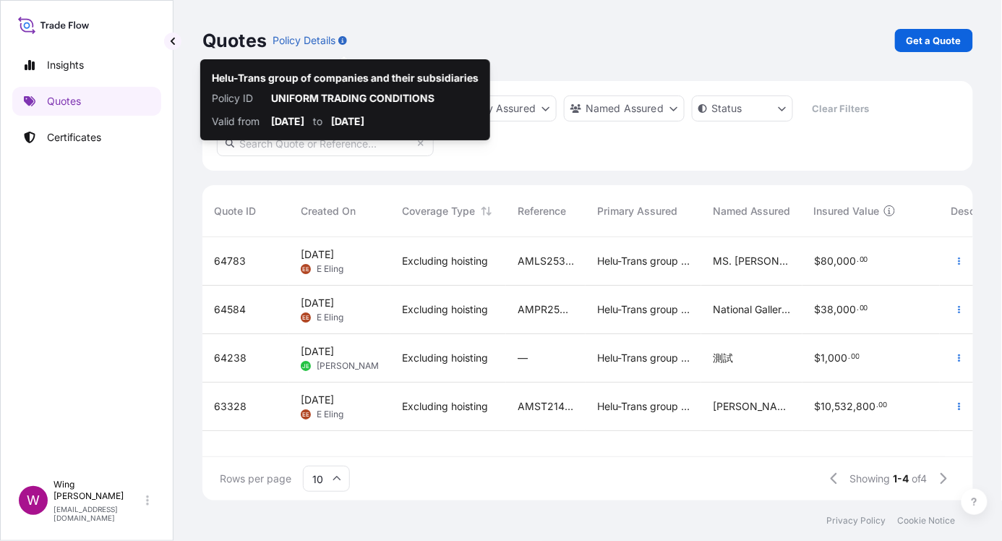
scroll to position [257, 756]
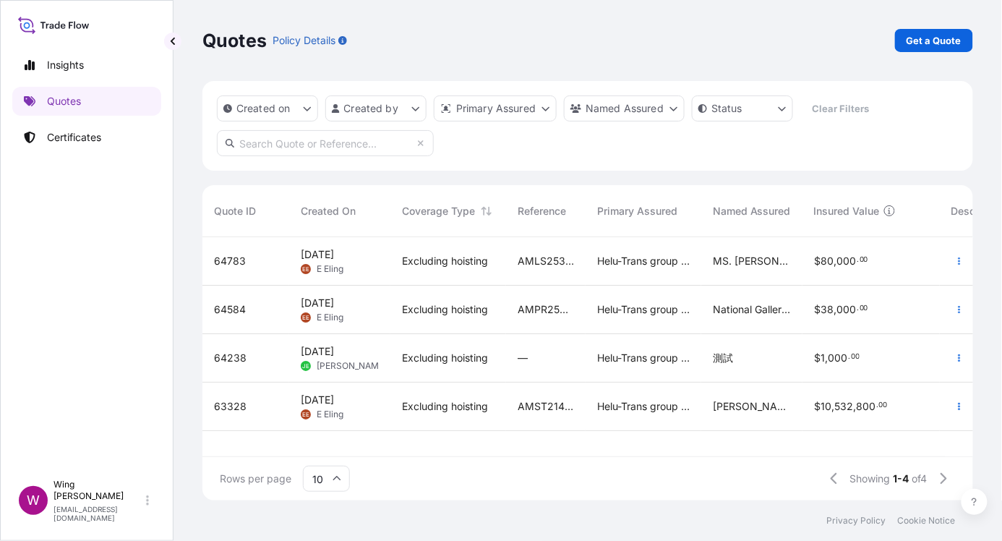
click at [75, 239] on div "Insights Quotes Certificates" at bounding box center [86, 255] width 149 height 434
click at [503, 35] on div "Quotes Policy Details Get a Quote" at bounding box center [587, 40] width 771 height 23
click at [56, 134] on p "Certificates" at bounding box center [74, 137] width 54 height 14
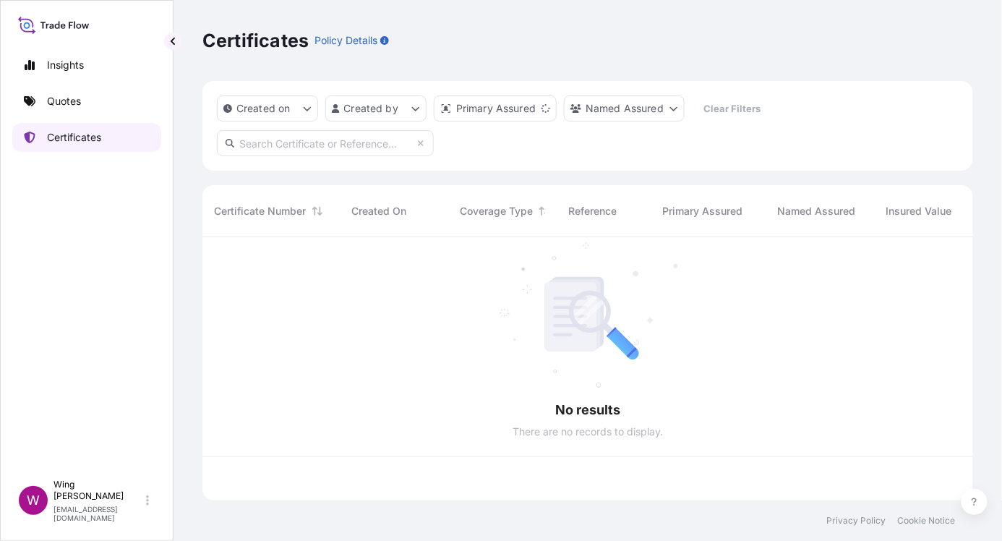
scroll to position [257, 756]
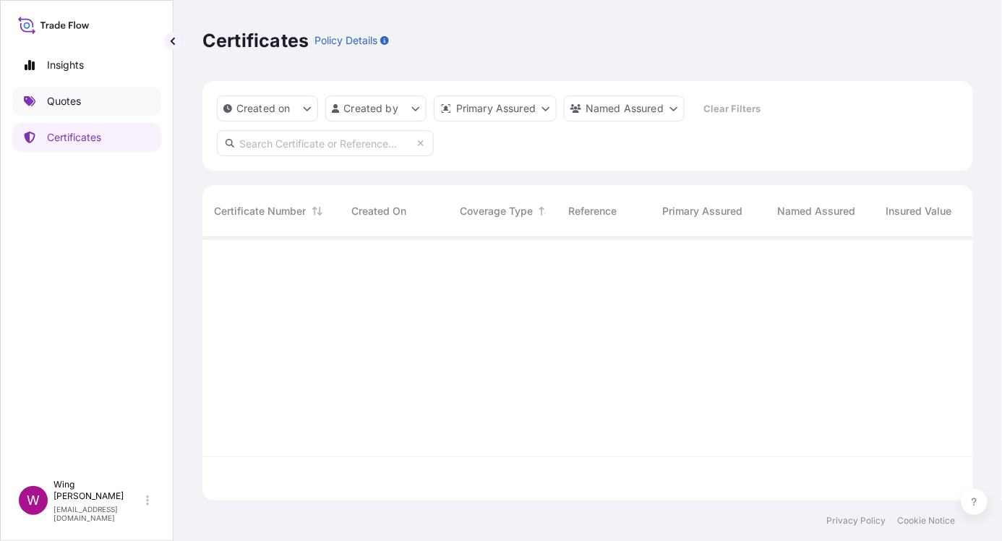
click at [65, 104] on p "Quotes" at bounding box center [64, 101] width 34 height 14
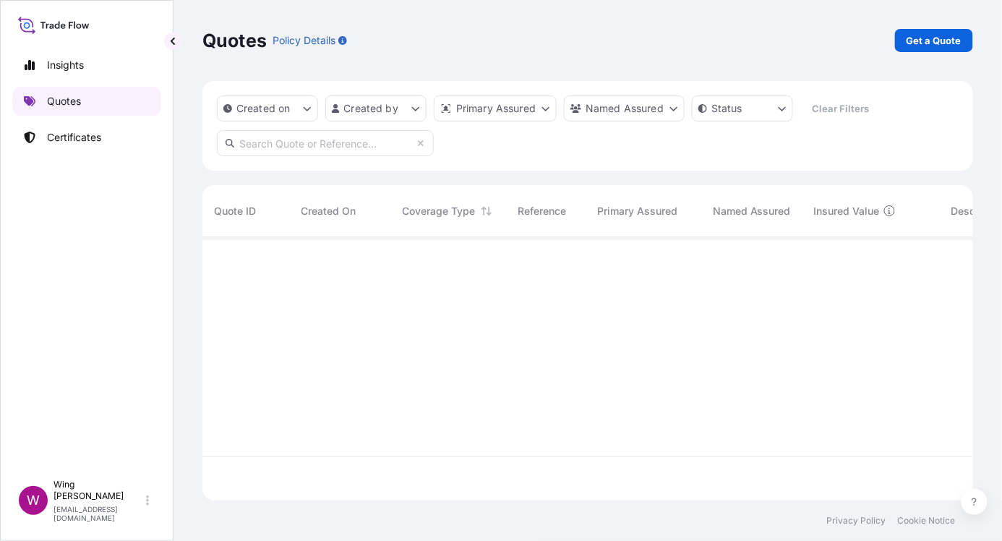
scroll to position [257, 756]
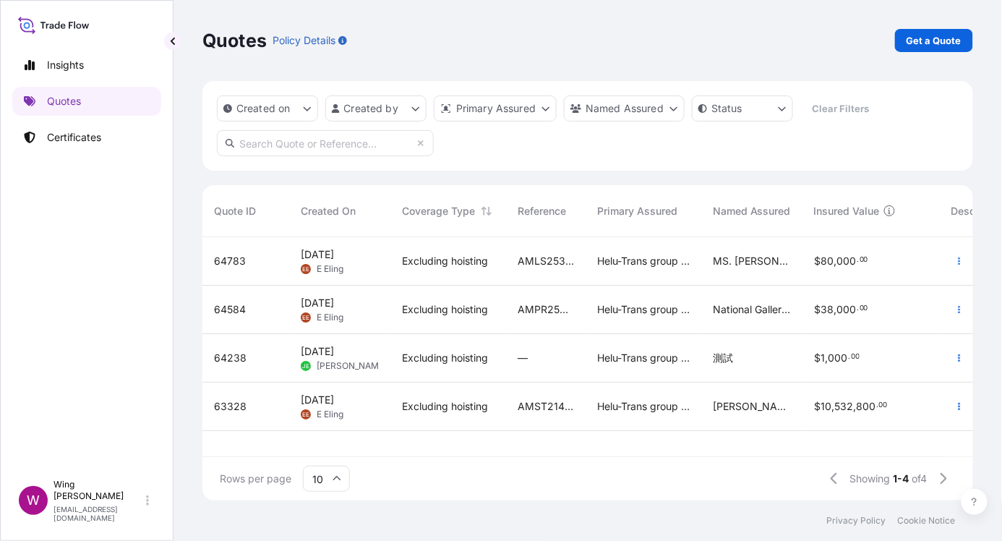
click at [619, 61] on div "Quotes Policy Details Get a Quote" at bounding box center [587, 40] width 771 height 81
click at [48, 99] on p "Quotes" at bounding box center [64, 101] width 34 height 14
click at [751, 34] on p "Get a Quote" at bounding box center [934, 40] width 55 height 14
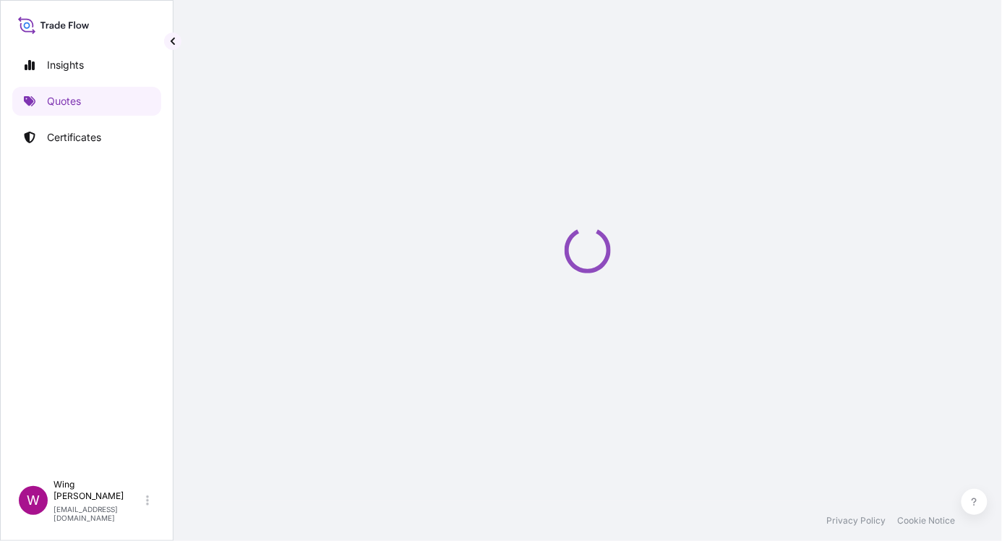
select select "AIR"
select select "27"
select select "Transit"
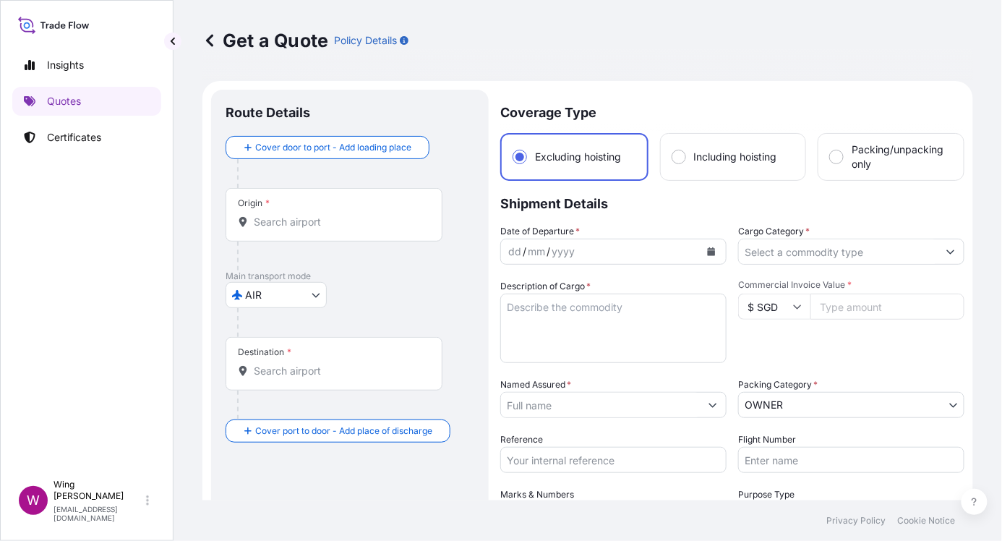
scroll to position [23, 0]
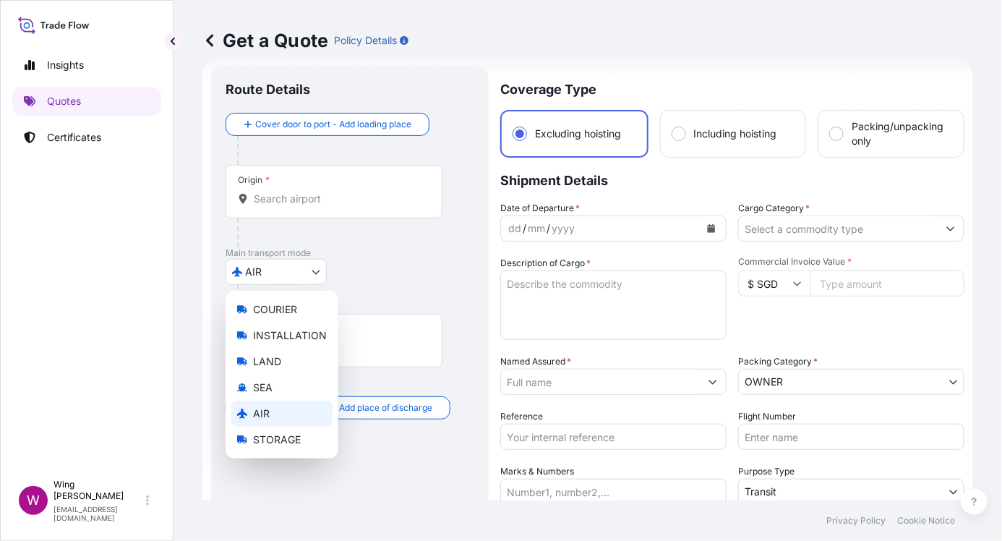
click at [271, 269] on body "Insights Quotes Certificates W Wing Lee [EMAIL_ADDRESS][DOMAIN_NAME] Get a Quot…" at bounding box center [501, 270] width 1002 height 541
click at [279, 406] on span "STORAGE" at bounding box center [277, 439] width 48 height 14
select select "STORAGE"
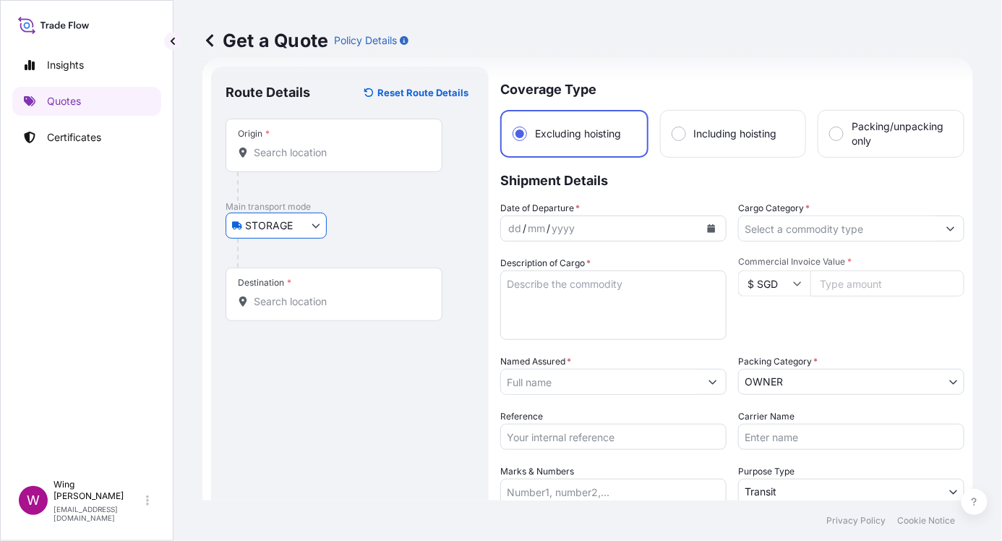
click at [291, 150] on input "Origin *" at bounding box center [339, 152] width 171 height 14
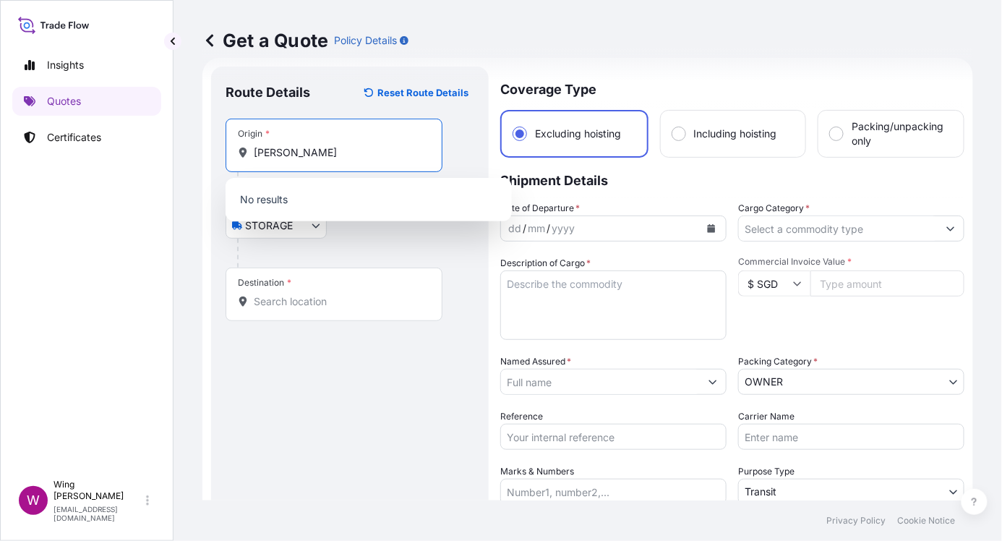
type input "竹人弓土"
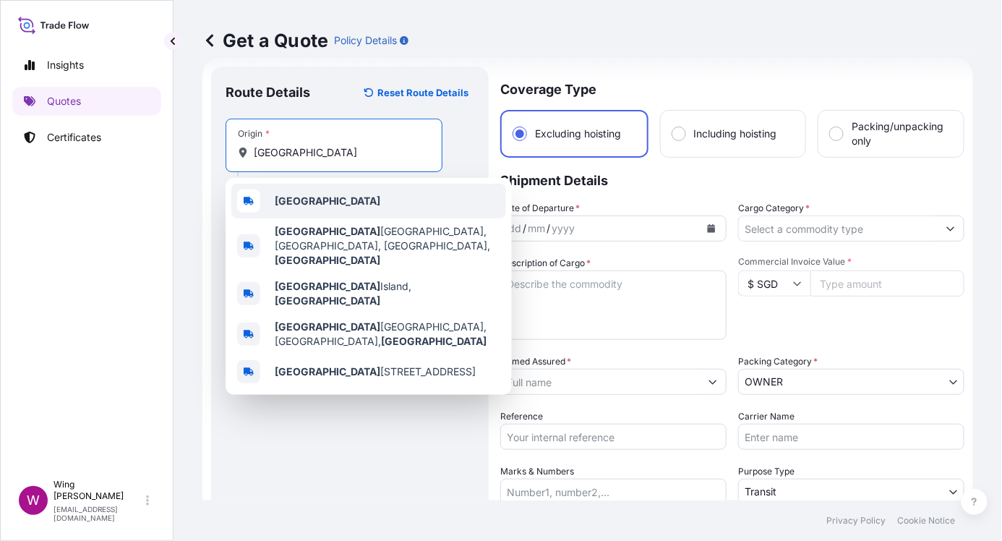
click at [286, 207] on span "[GEOGRAPHIC_DATA]" at bounding box center [328, 201] width 106 height 14
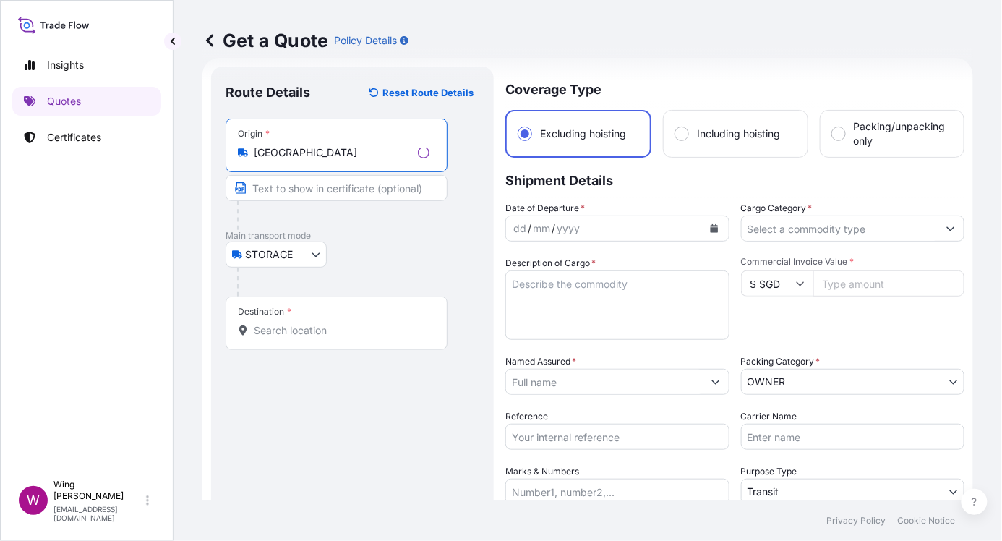
type input "[GEOGRAPHIC_DATA]"
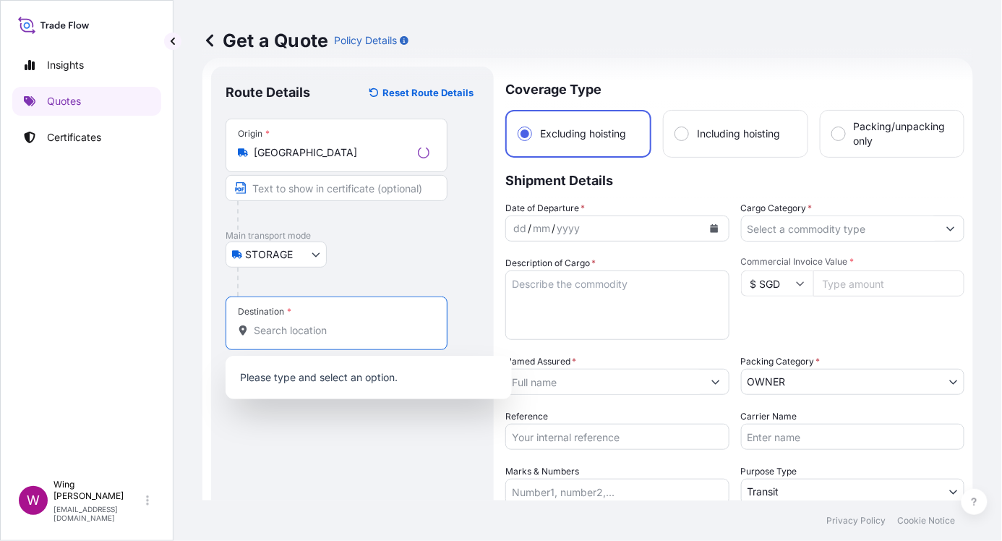
click at [301, 329] on input "Destination *" at bounding box center [342, 330] width 176 height 14
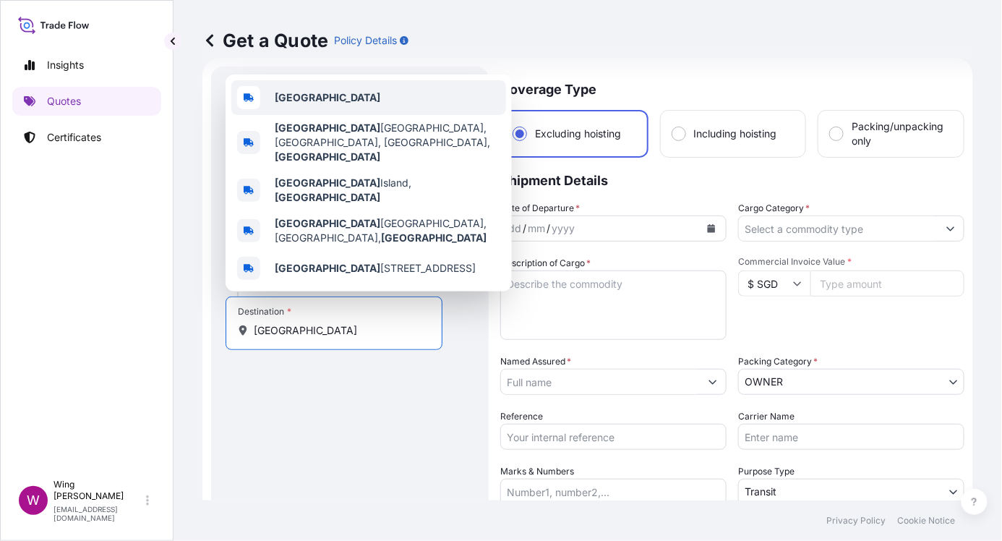
click at [276, 103] on b "[GEOGRAPHIC_DATA]" at bounding box center [328, 97] width 106 height 12
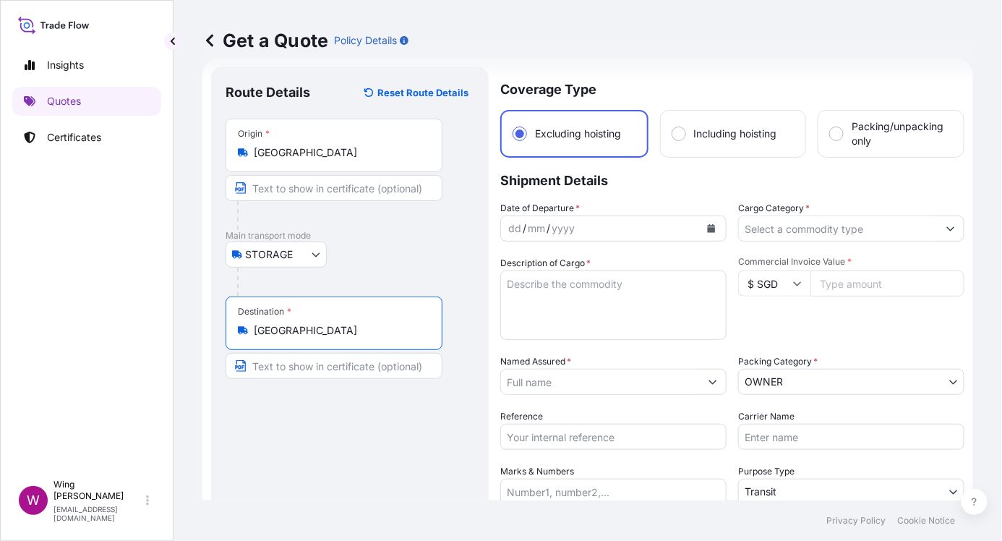
type input "[GEOGRAPHIC_DATA]"
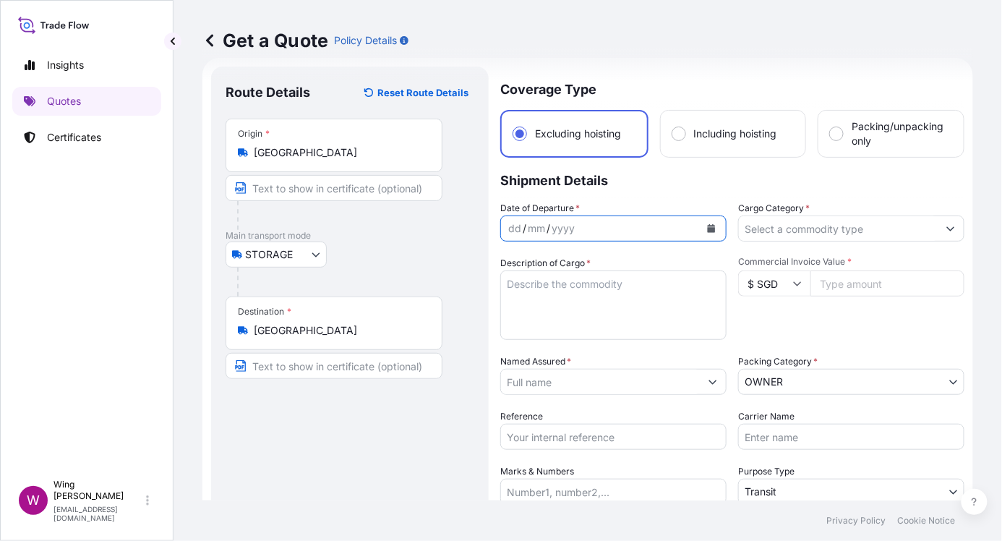
click at [708, 230] on icon "Calendar" at bounding box center [712, 228] width 8 height 9
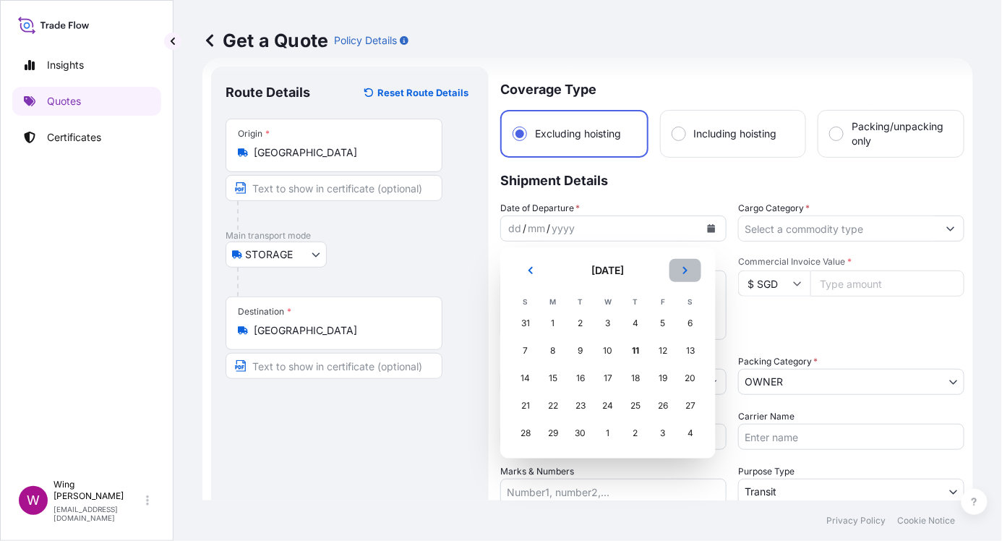
click at [687, 273] on icon "Next" at bounding box center [685, 270] width 9 height 9
click at [612, 322] on div "1" at bounding box center [608, 323] width 26 height 26
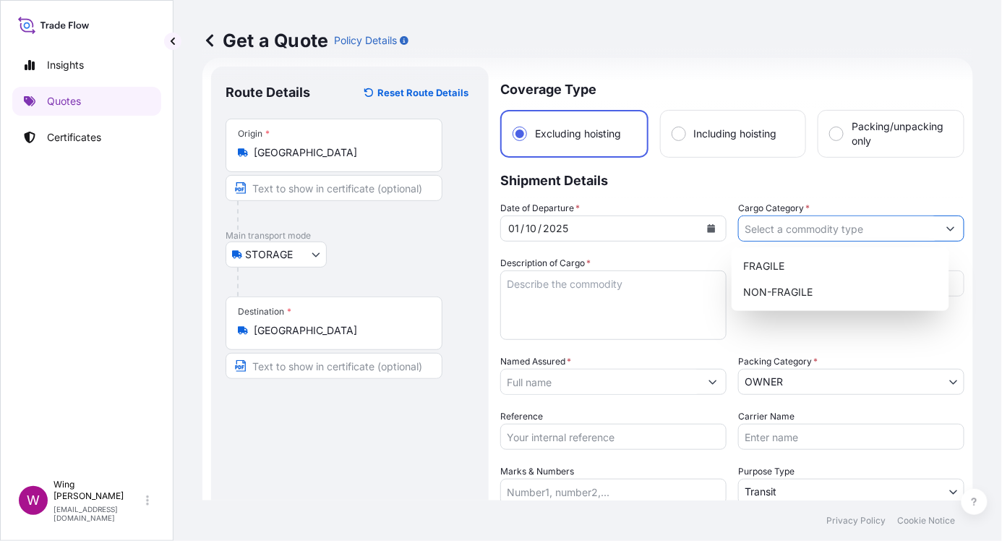
click at [751, 235] on input "Cargo Category *" at bounding box center [838, 228] width 199 height 26
click at [751, 284] on div "NON-FRAGILE" at bounding box center [840, 292] width 206 height 26
type input "NON-FRAGILE"
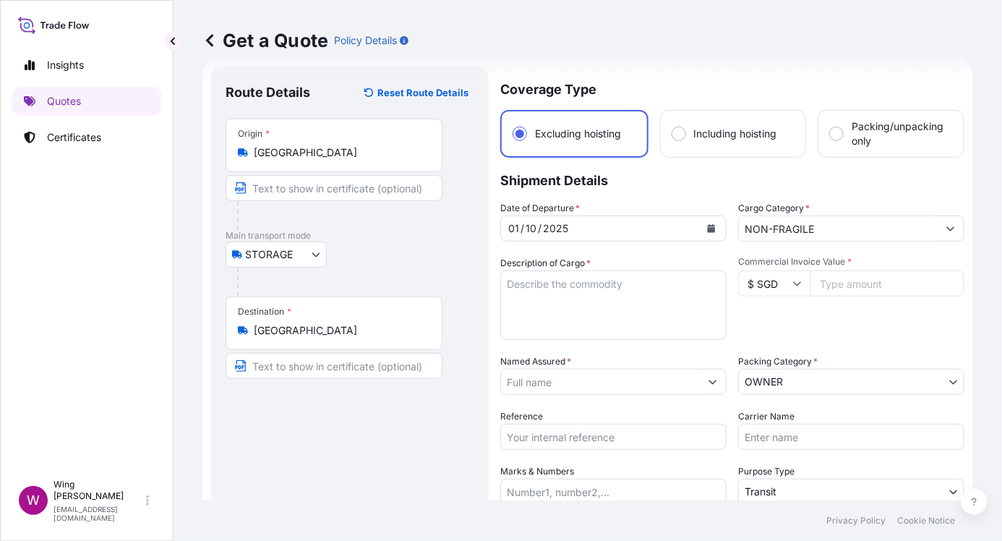
click at [339, 265] on div "STORAGE COURIER INSTALLATION LAND SEA AIR STORAGE" at bounding box center [350, 254] width 249 height 26
click at [586, 301] on textarea "Description of Cargo *" at bounding box center [613, 304] width 226 height 69
paste textarea "[PERSON_NAME], Agree For Your Mind To Be Free, Acrylic, ink, collage, enamel an…"
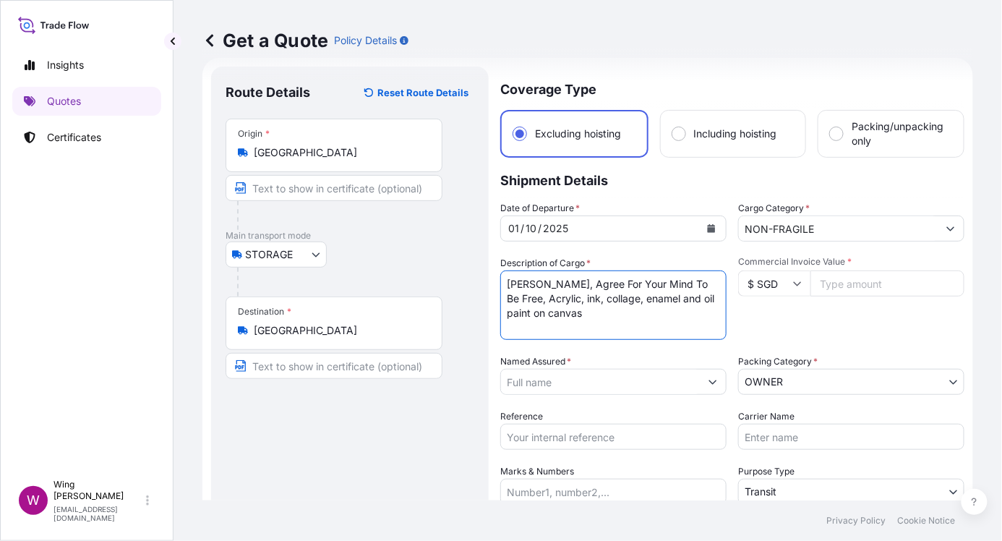
type textarea "[PERSON_NAME], Agree For Your Mind To Be Free, Acrylic, ink, collage, enamel an…"
click at [393, 249] on div "STORAGE COURIER INSTALLATION LAND SEA AIR STORAGE" at bounding box center [350, 254] width 249 height 26
click at [751, 289] on input "Commercial Invoice Value *" at bounding box center [887, 283] width 154 height 26
click at [751, 286] on input "$ SGD" at bounding box center [774, 283] width 72 height 26
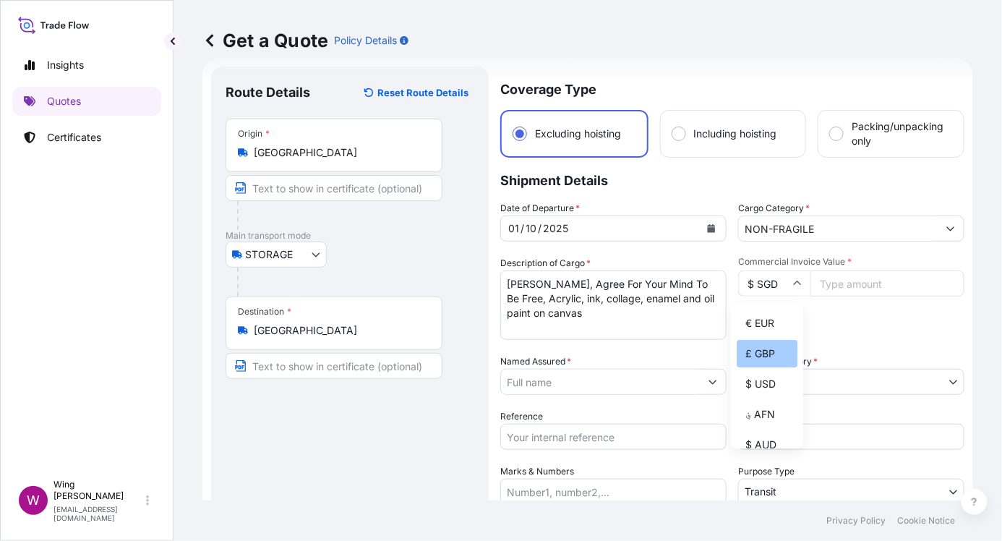
scroll to position [96, 0]
click at [751, 301] on div "$ USD" at bounding box center [767, 287] width 61 height 27
type input "$ USD"
click at [361, 406] on div "Route Details Reset Route Details Place of loading Road / [GEOGRAPHIC_DATA] / I…" at bounding box center [350, 367] width 249 height 572
click at [751, 289] on input "Commercial Invoice Value *" at bounding box center [887, 283] width 154 height 26
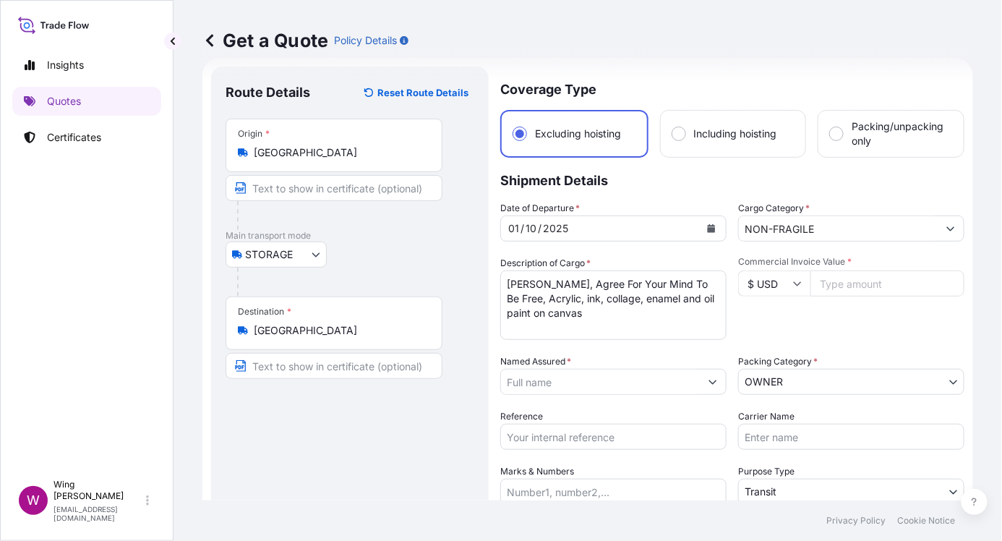
paste input "112500"
type input "112500"
click at [751, 313] on div "Commercial Invoice Value * $ USD 112500" at bounding box center [851, 298] width 226 height 84
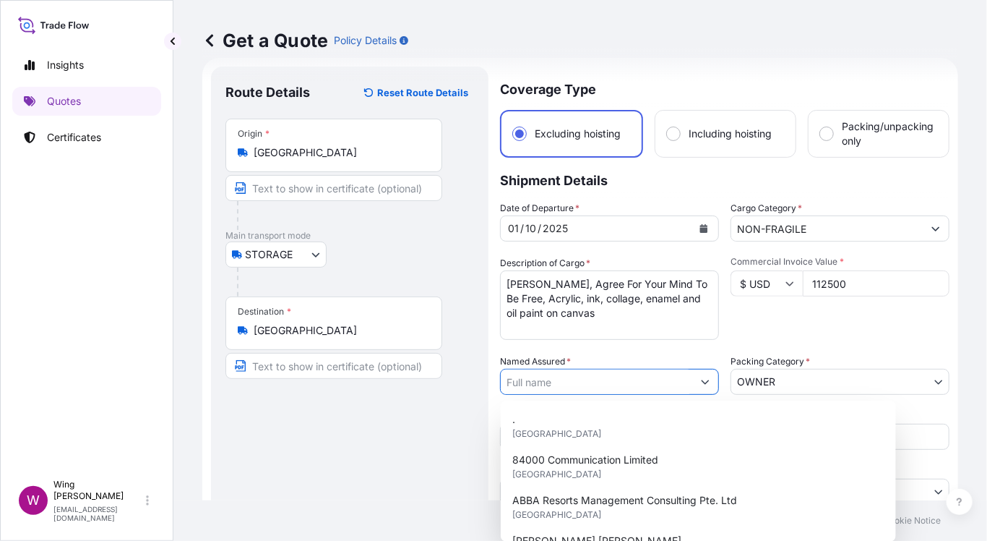
click at [681, 380] on input "Named Assured *" at bounding box center [597, 382] width 192 height 26
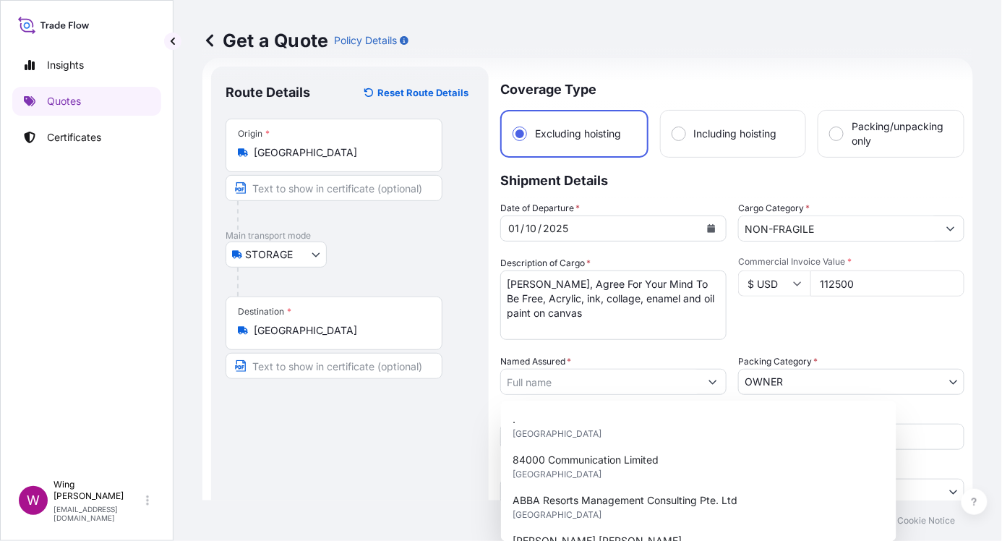
click at [320, 406] on div "Route Details Reset Route Details Place of loading Road / [GEOGRAPHIC_DATA] / I…" at bounding box center [350, 367] width 249 height 572
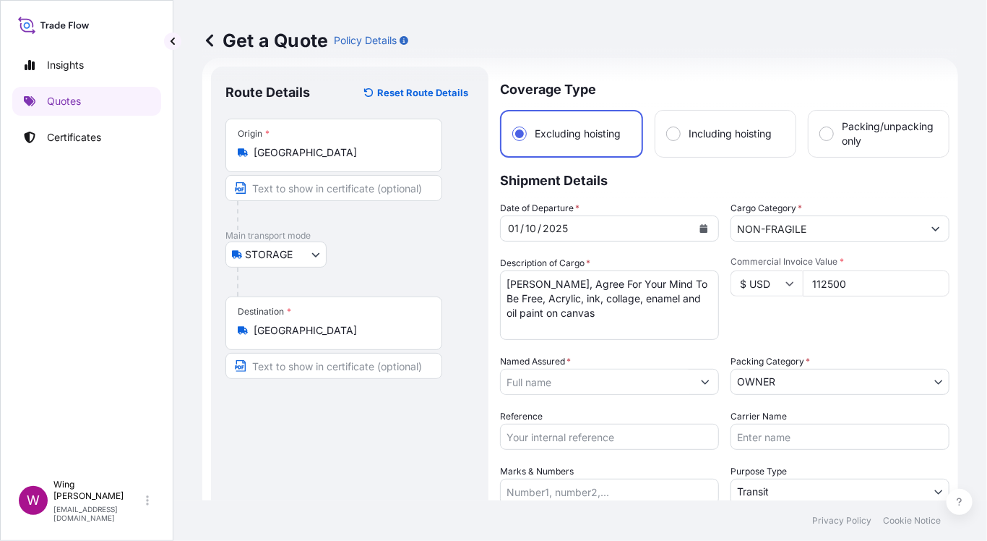
click at [598, 376] on input "Named Assured *" at bounding box center [597, 382] width 192 height 26
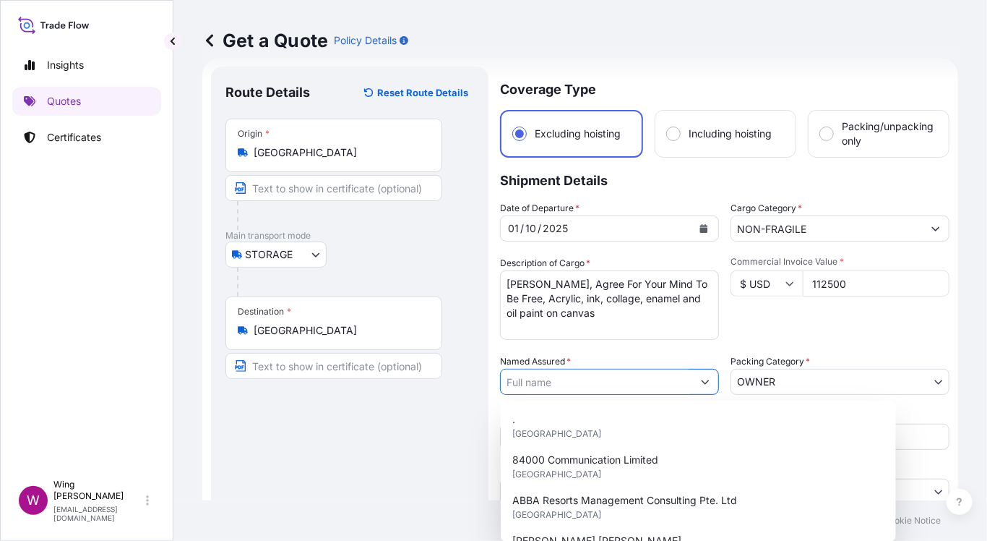
click at [569, 377] on input "Named Assured *" at bounding box center [597, 382] width 192 height 26
drag, startPoint x: 275, startPoint y: 502, endPoint x: 315, endPoint y: 495, distance: 41.0
click at [288, 406] on footer "Privacy Policy Cookie Notice" at bounding box center [580, 520] width 814 height 40
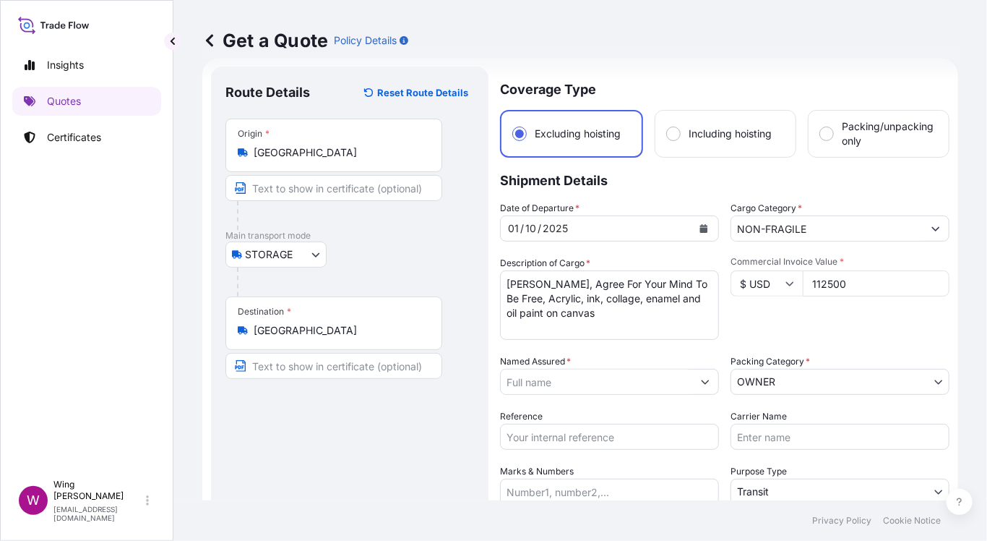
click at [640, 388] on input "Named Assured *" at bounding box center [597, 382] width 192 height 26
paste input "[PERSON_NAME] 1"
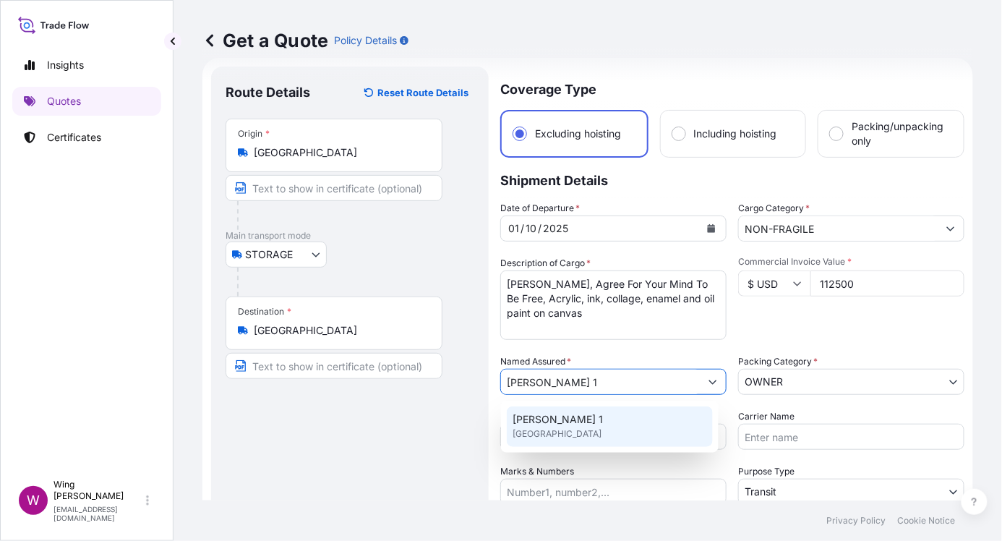
click at [574, 406] on div "[PERSON_NAME] 1 [GEOGRAPHIC_DATA]" at bounding box center [610, 426] width 206 height 40
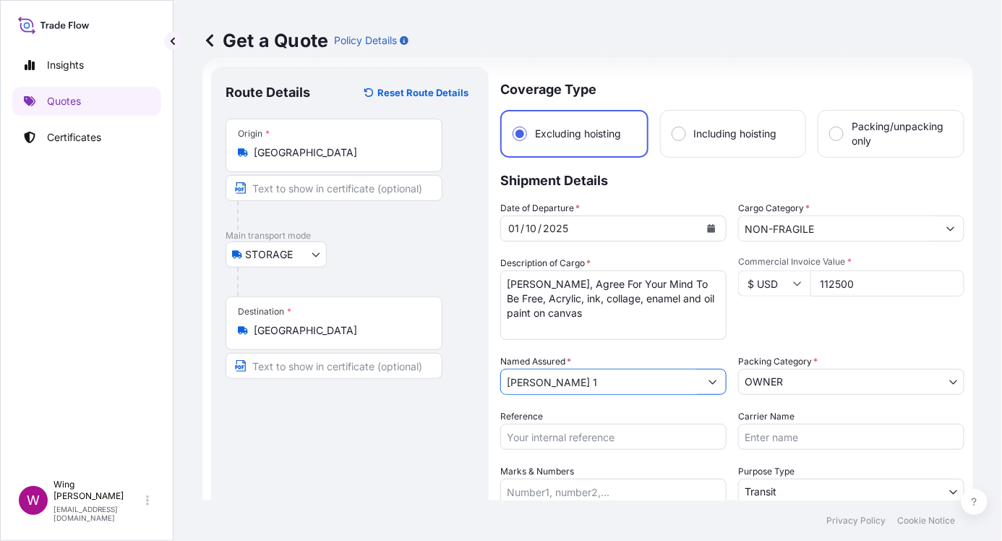
type input "[PERSON_NAME] 1"
click at [437, 406] on div "Route Details Reset Route Details Place of loading Road / [GEOGRAPHIC_DATA] / I…" at bounding box center [350, 367] width 249 height 572
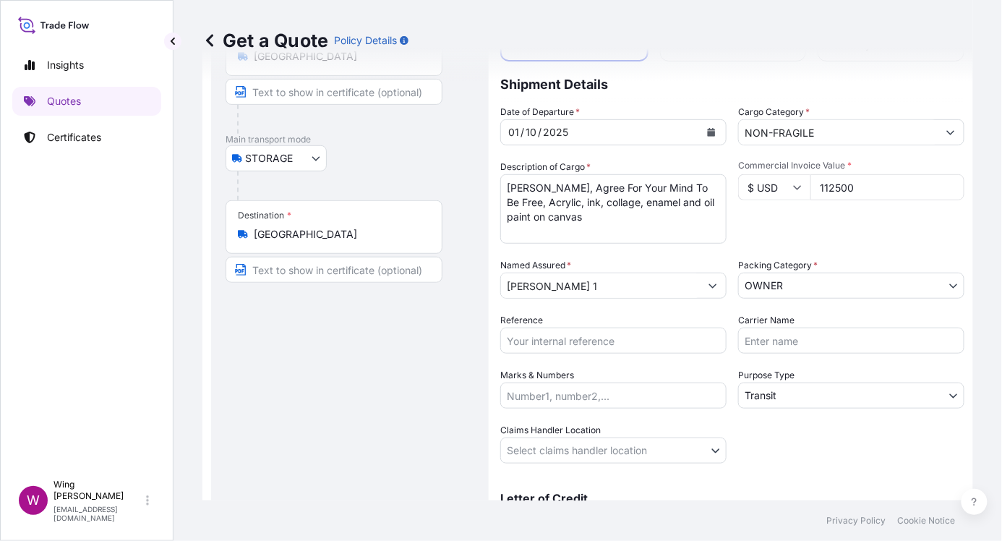
click at [351, 406] on div "Route Details Reset Route Details Place of loading Road / [GEOGRAPHIC_DATA] / I…" at bounding box center [350, 271] width 249 height 572
click at [565, 348] on input "Reference" at bounding box center [613, 340] width 226 height 26
paste input "AMST218959HDHD"
type input "AMST218959HDHD"
click at [362, 361] on div "Route Details Reset Route Details Place of loading Road / [GEOGRAPHIC_DATA] / I…" at bounding box center [350, 271] width 249 height 572
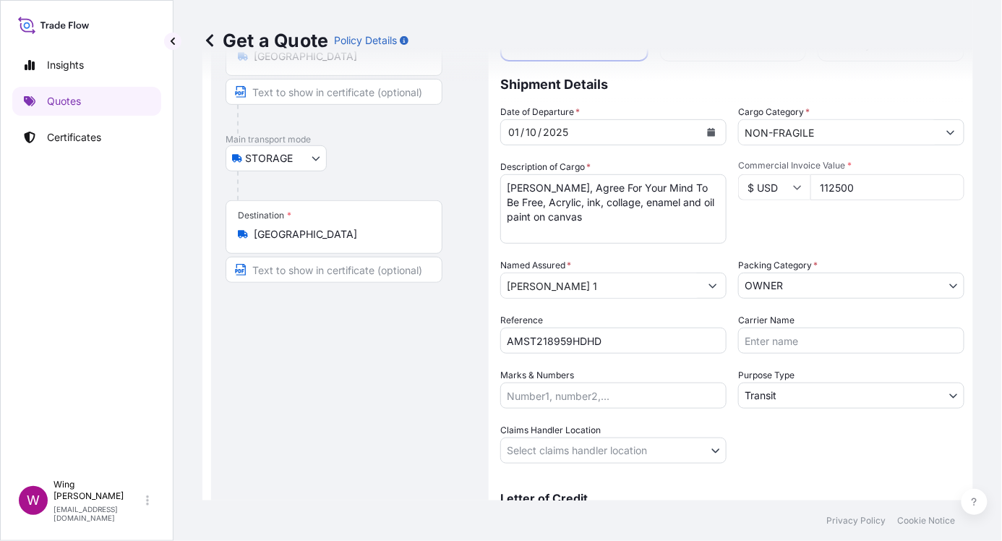
click at [747, 394] on body "Insights Quotes Certificates W Wing Lee [EMAIL_ADDRESS][DOMAIN_NAME] Get a Quot…" at bounding box center [501, 270] width 1002 height 541
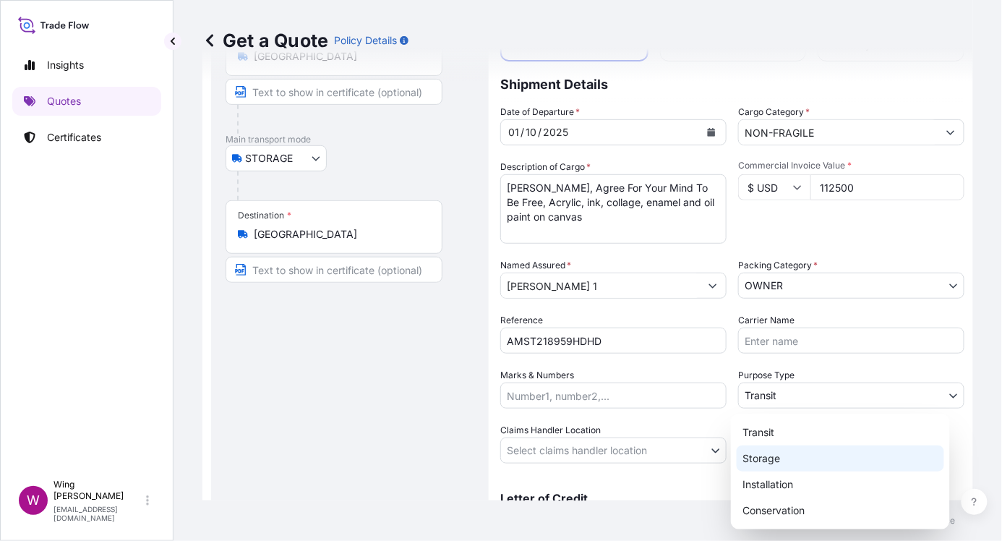
click at [751, 406] on div "Storage" at bounding box center [840, 458] width 207 height 26
select select "Storage"
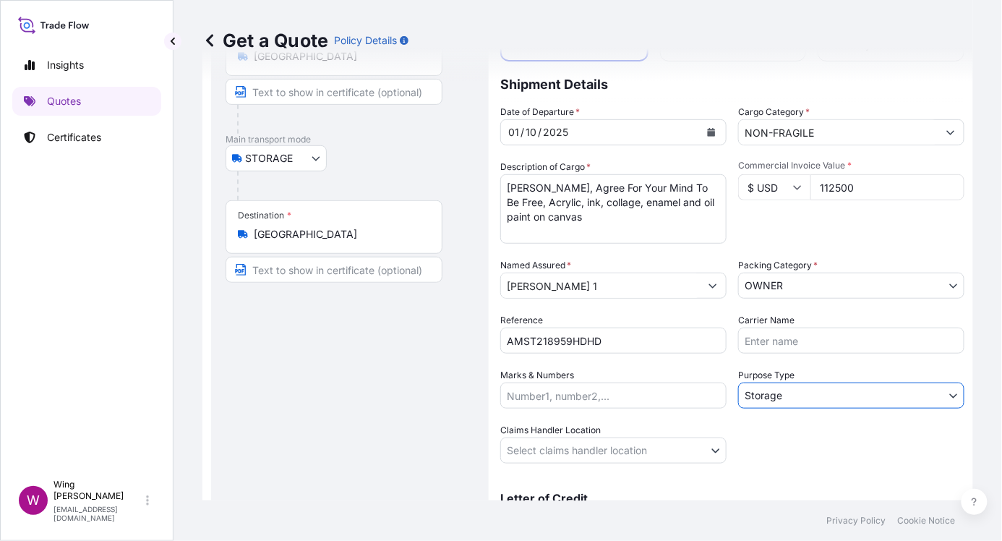
click at [539, 406] on body "Insights Quotes Certificates W Wing Lee [EMAIL_ADDRESS][DOMAIN_NAME] Get a Quot…" at bounding box center [501, 270] width 1002 height 541
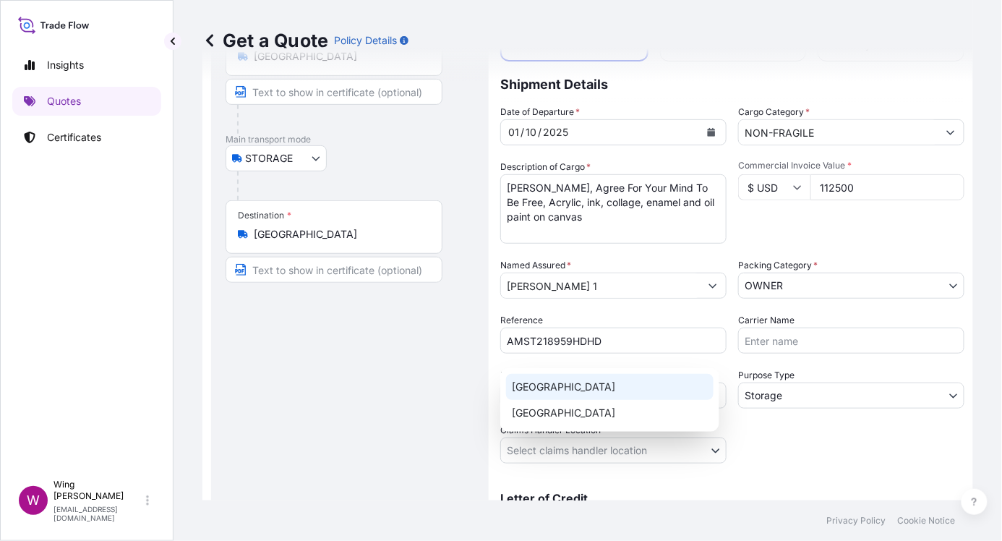
click at [537, 385] on div "[GEOGRAPHIC_DATA]" at bounding box center [609, 387] width 207 height 26
select select "[GEOGRAPHIC_DATA]"
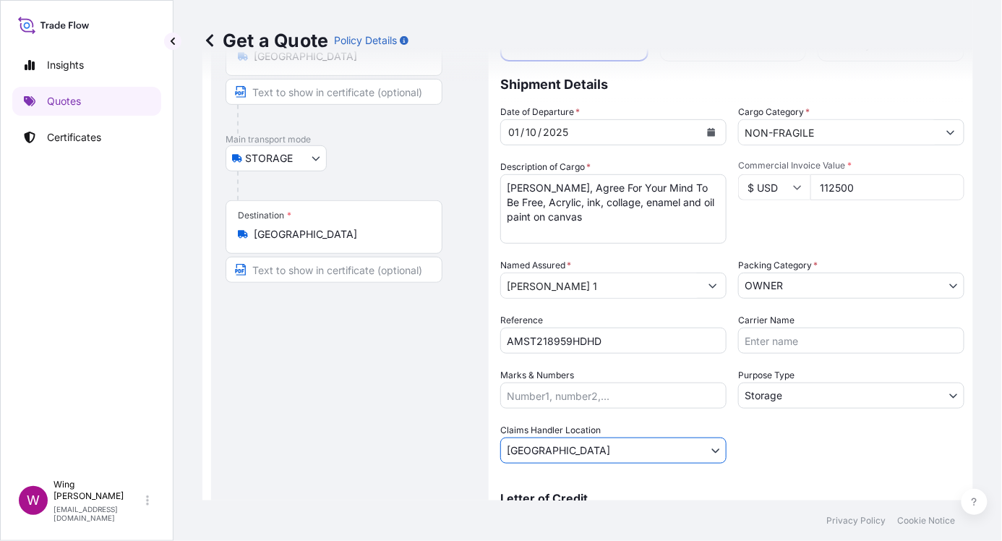
click at [421, 406] on div "Route Details Reset Route Details Place of loading Road / [GEOGRAPHIC_DATA] / I…" at bounding box center [350, 271] width 249 height 572
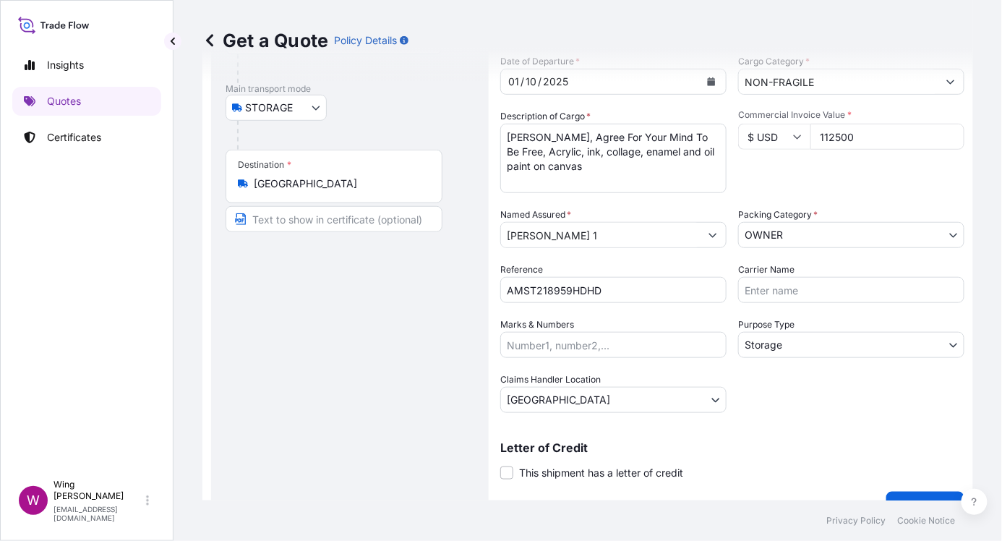
scroll to position [197, 0]
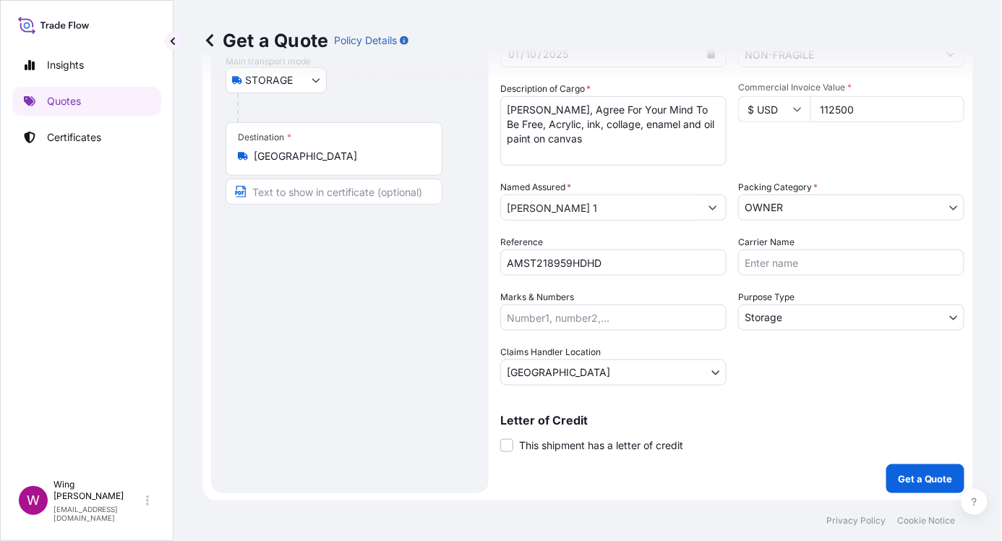
click at [515, 406] on label "This shipment has a letter of credit" at bounding box center [591, 444] width 183 height 15
click at [500, 406] on input "This shipment has a letter of credit" at bounding box center [500, 437] width 0 height 0
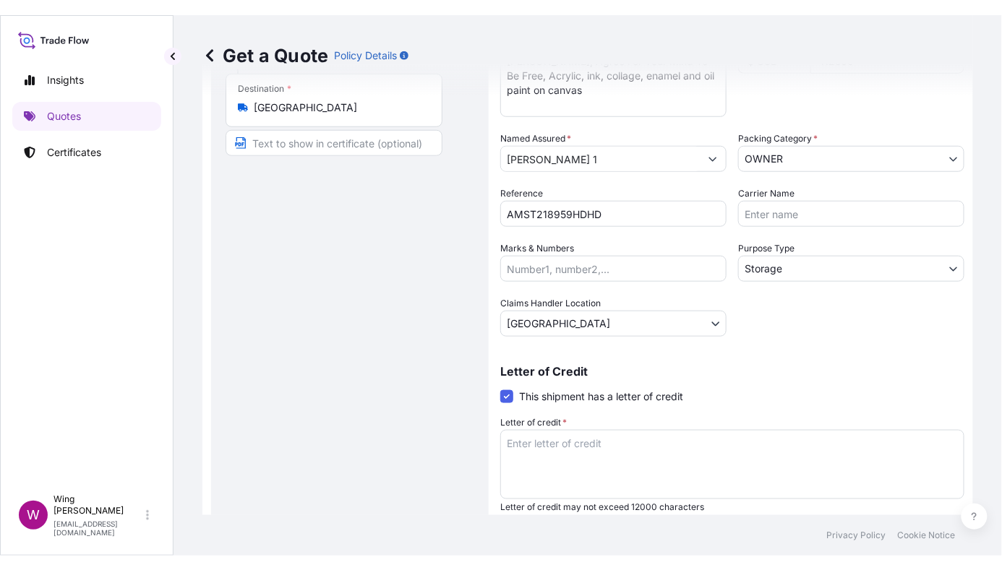
scroll to position [294, 0]
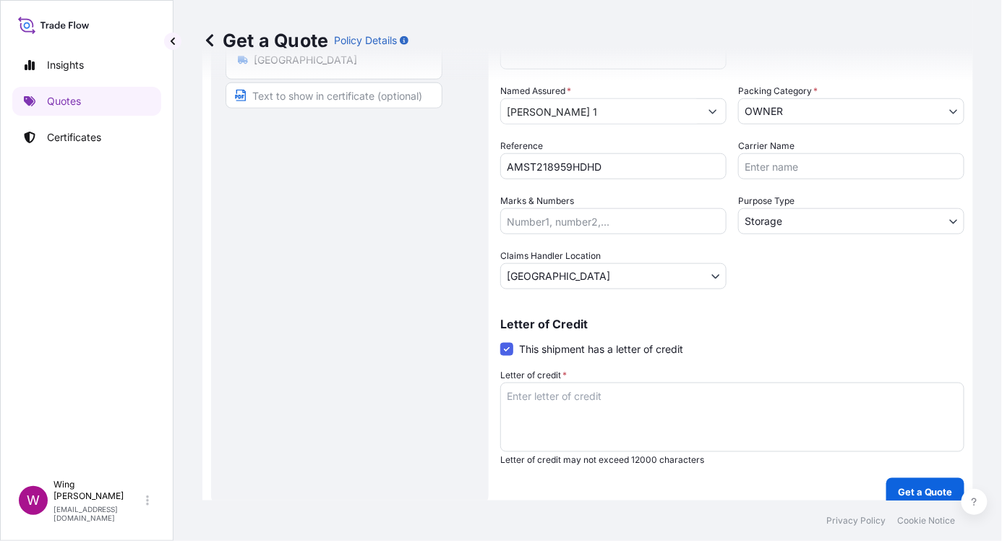
click at [547, 406] on textarea "Letter of credit *" at bounding box center [732, 416] width 464 height 69
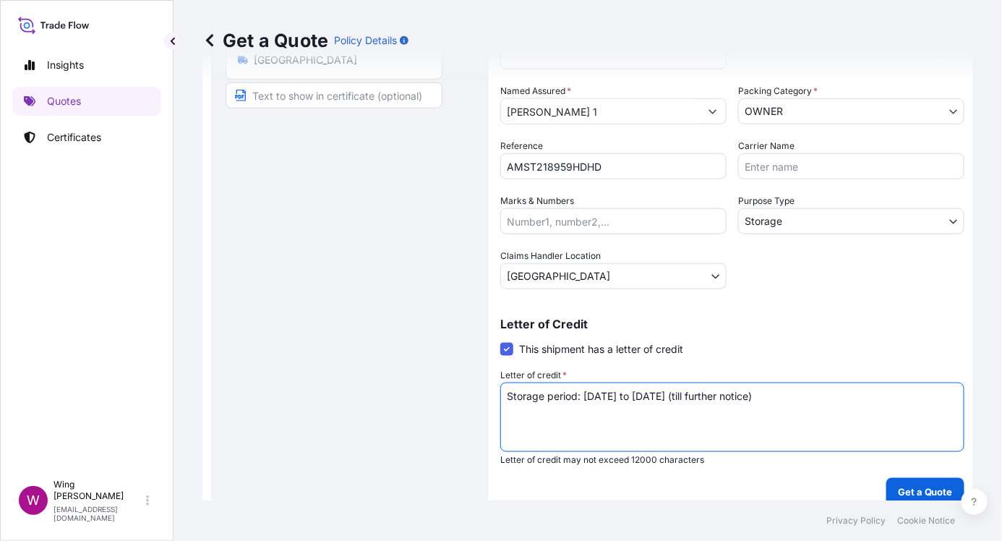
type textarea "Storage period: [DATE] to [DATE] (till further notice)"
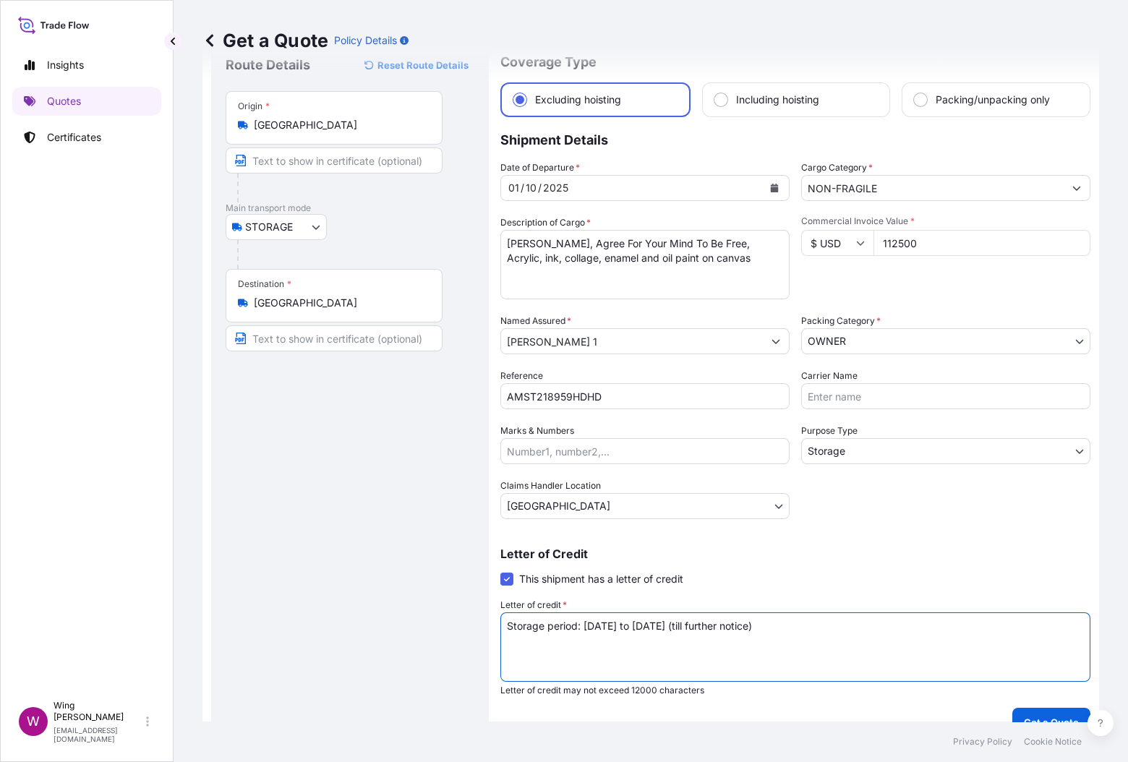
scroll to position [59, 0]
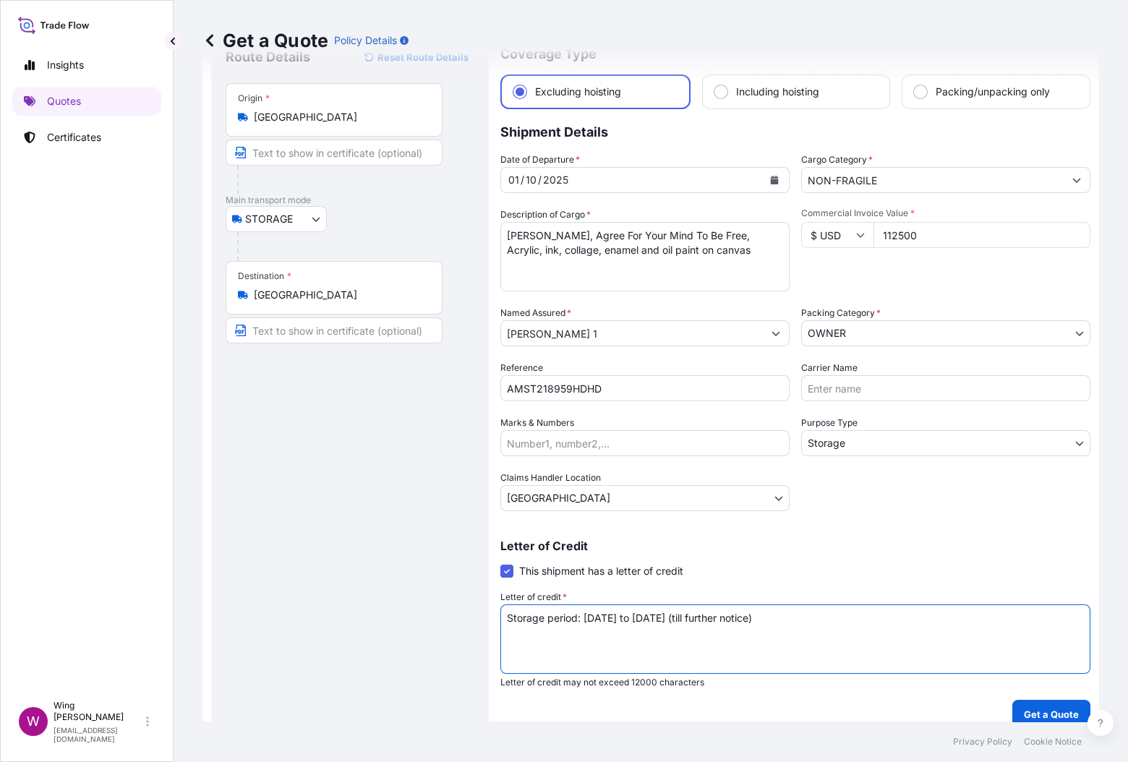
click at [102, 321] on div "Insights Quotes Certificates" at bounding box center [86, 366] width 149 height 656
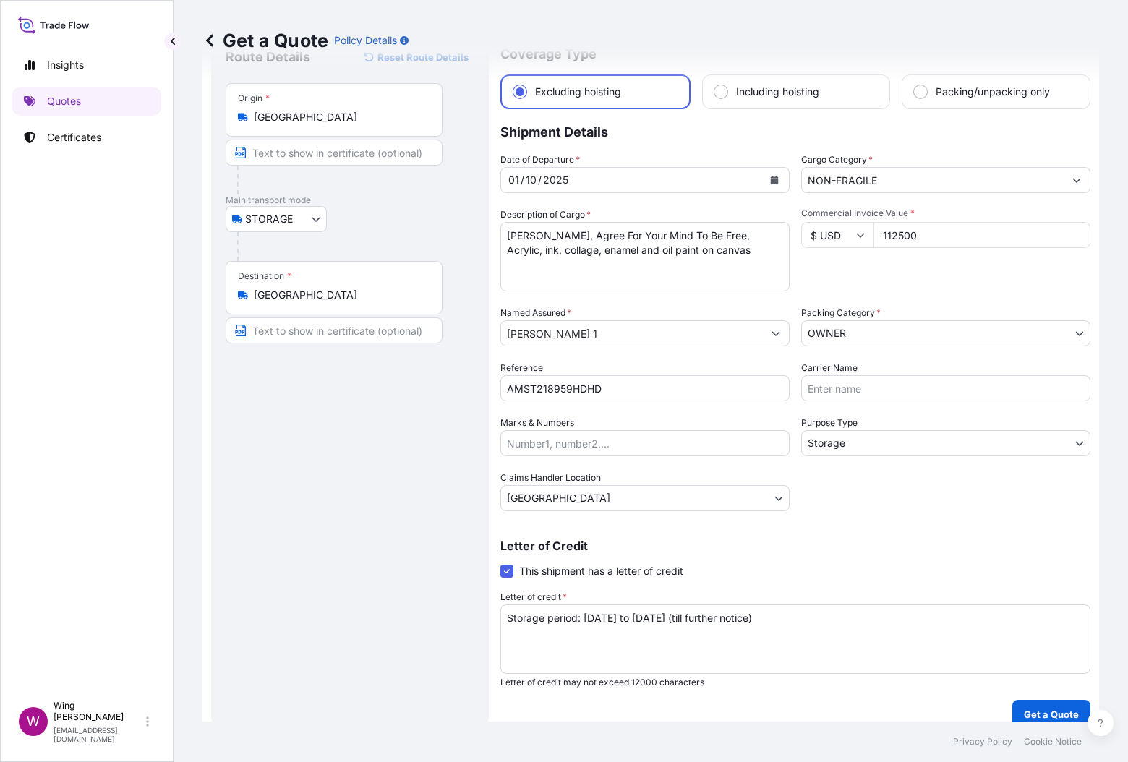
scroll to position [0, 0]
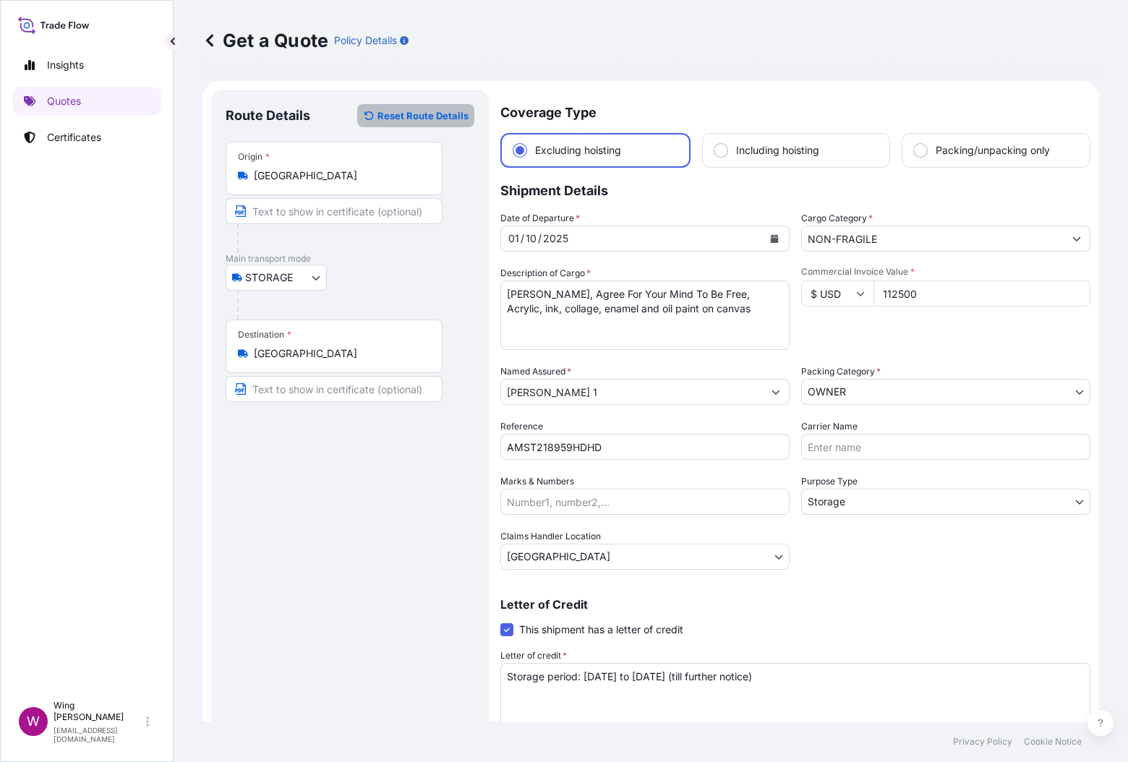
select select "AIR"
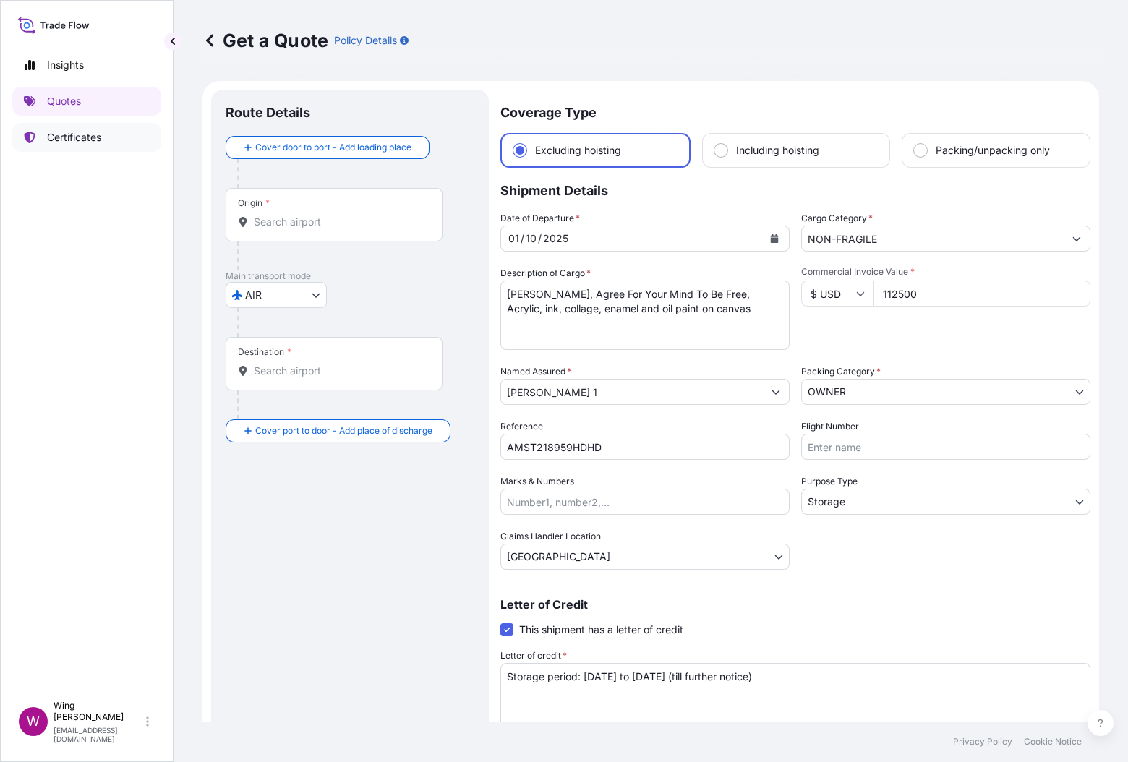
click at [73, 132] on p "Certificates" at bounding box center [74, 137] width 54 height 14
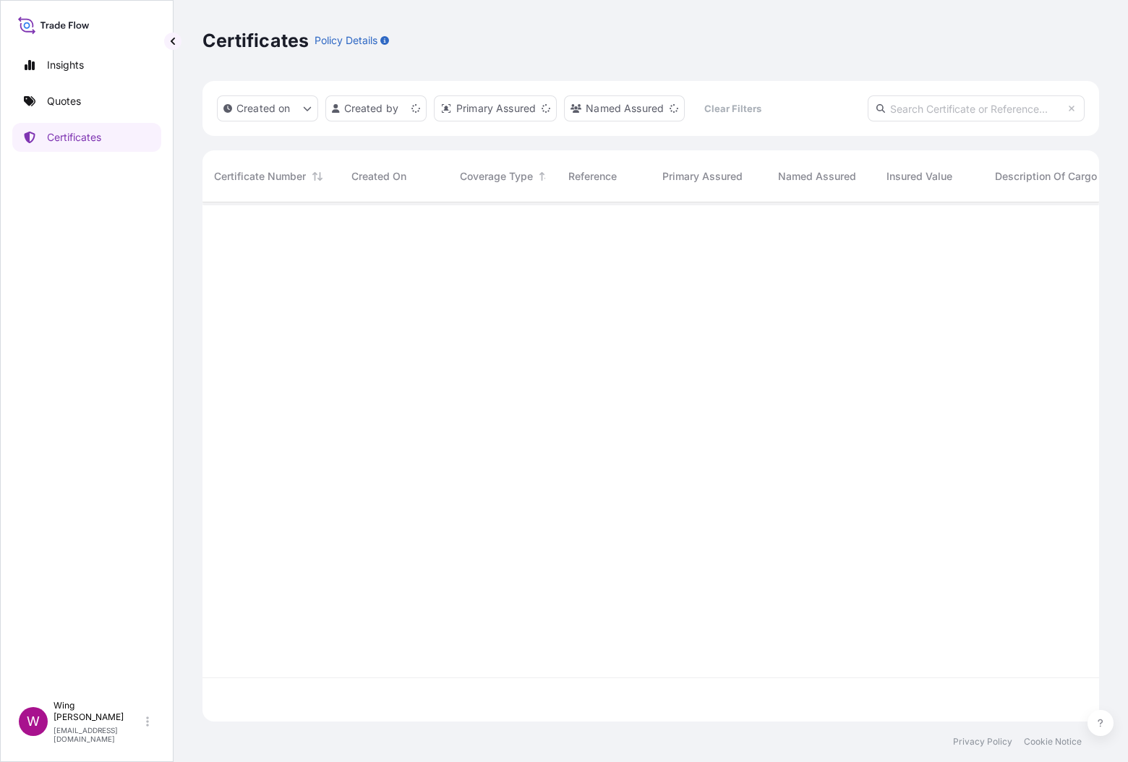
scroll to position [510, 881]
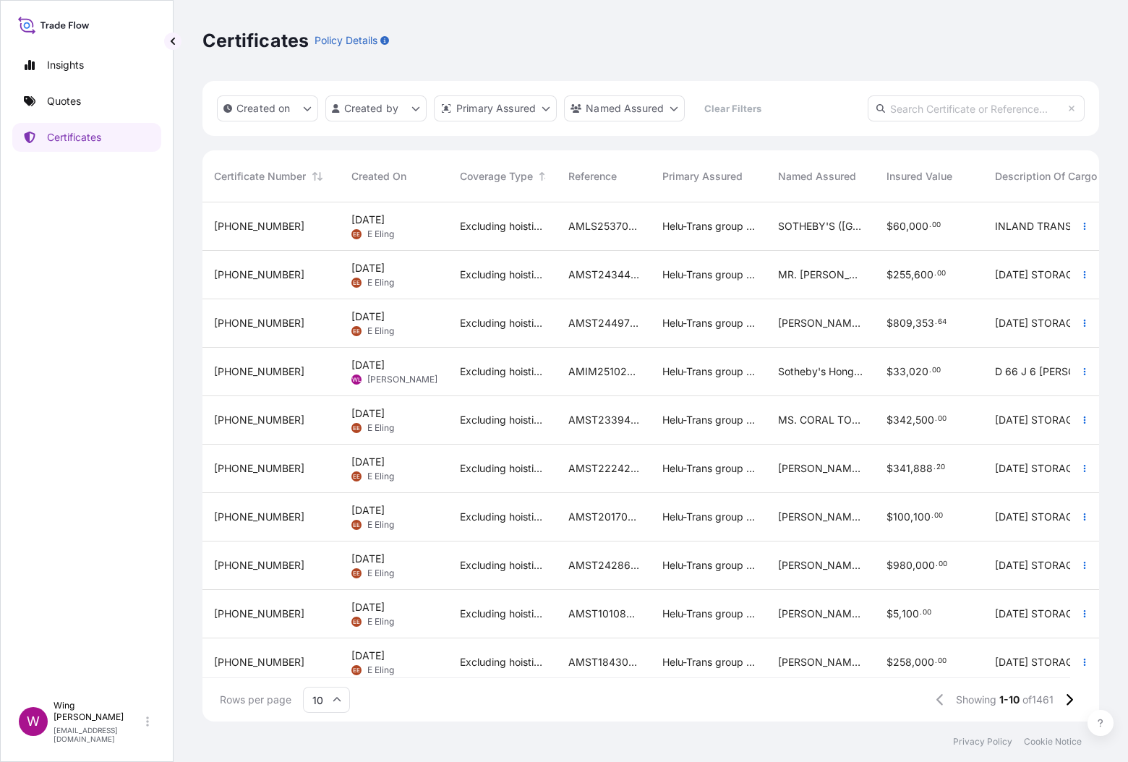
click at [372, 233] on span "E Eling" at bounding box center [380, 234] width 27 height 12
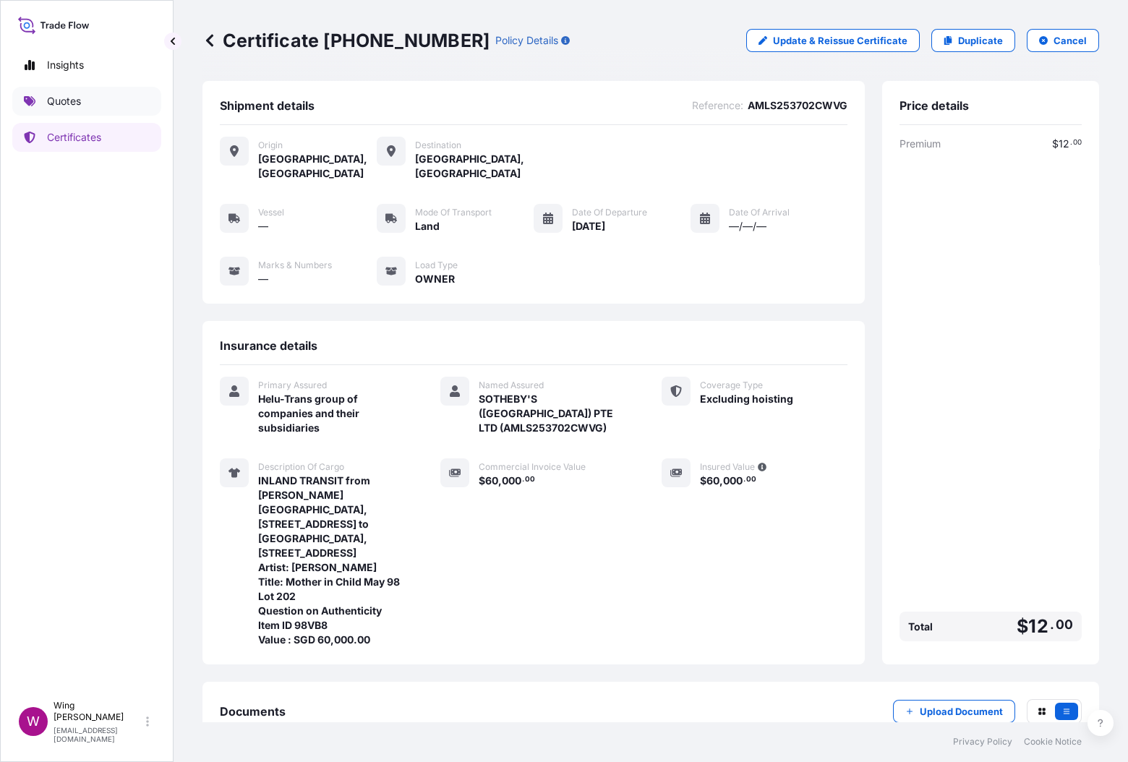
click at [85, 99] on link "Quotes" at bounding box center [86, 101] width 149 height 29
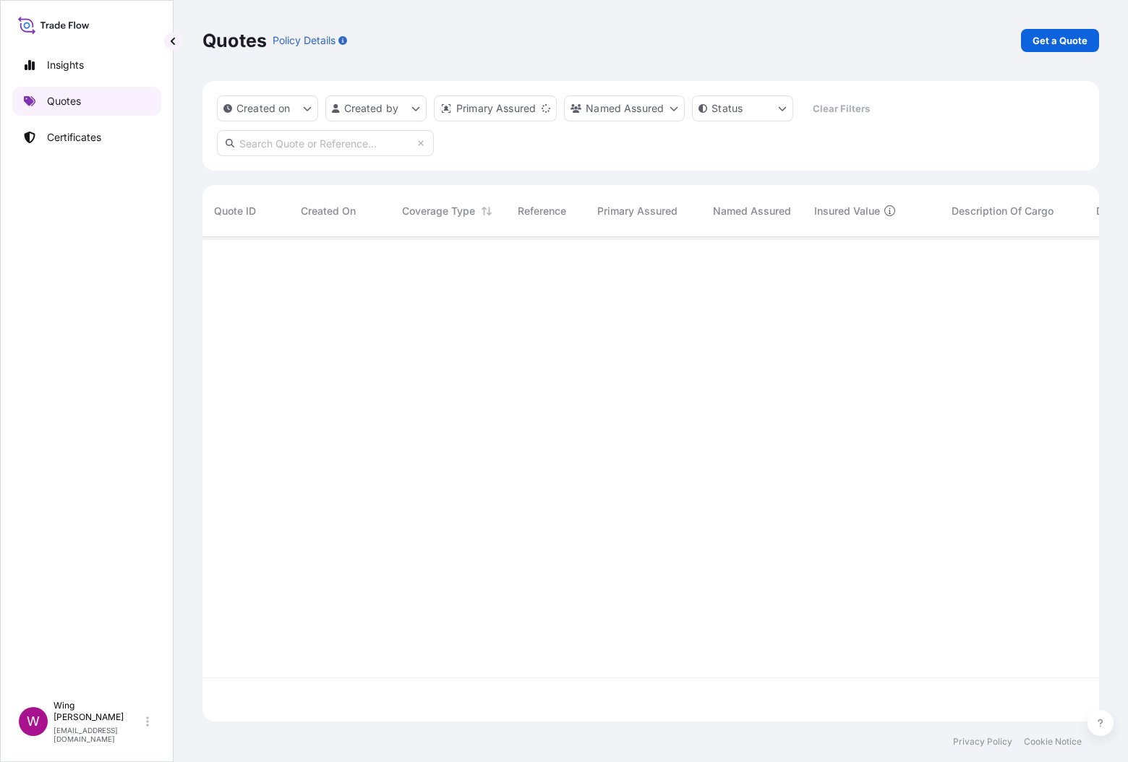
scroll to position [476, 881]
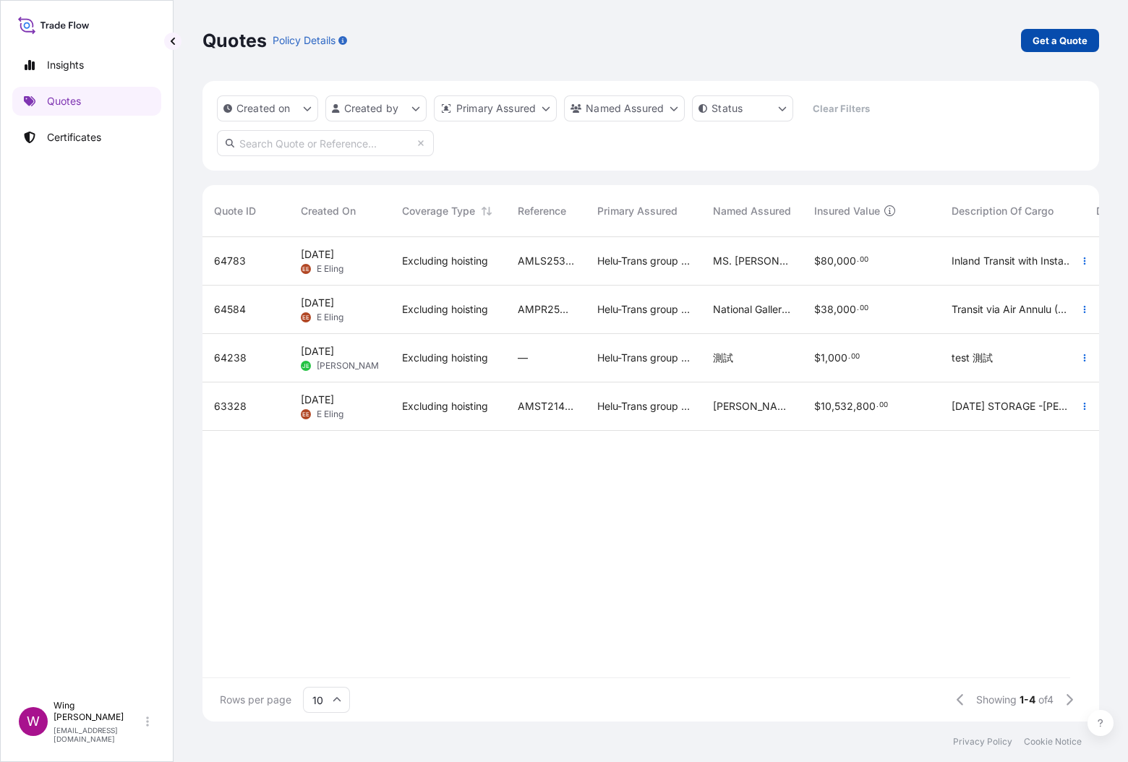
click at [751, 38] on p "Get a Quote" at bounding box center [1059, 40] width 55 height 14
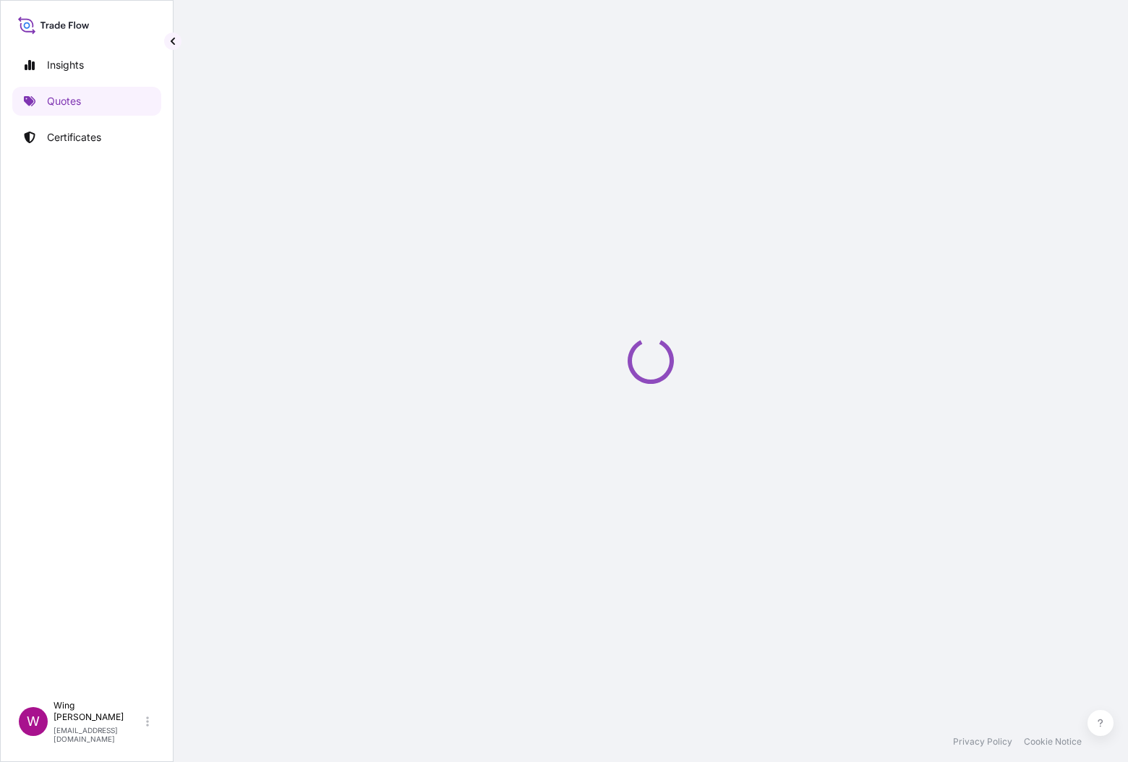
select select "AIR"
select select "27"
select select "Transit"
